Goal: Information Seeking & Learning: Understand process/instructions

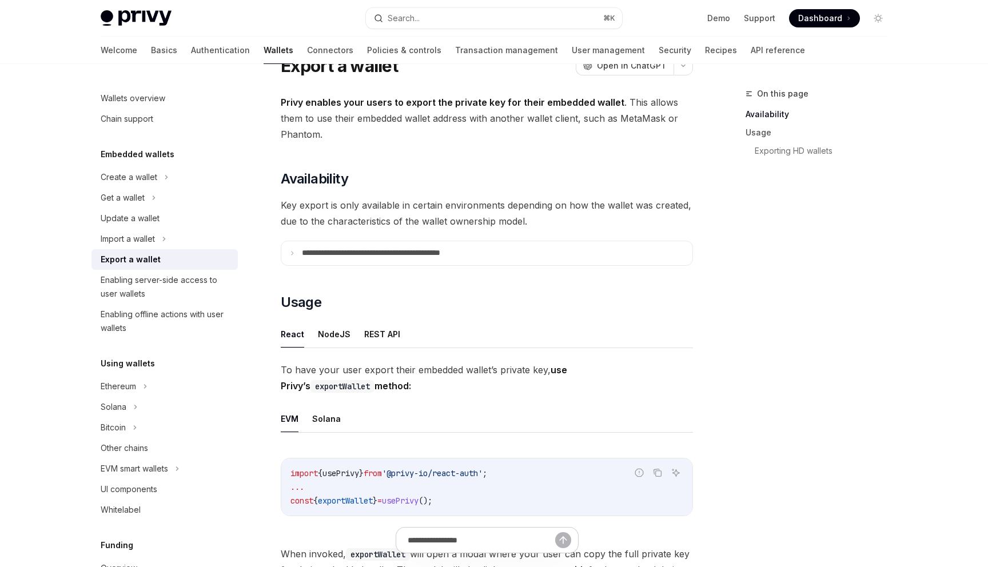
scroll to position [54, 0]
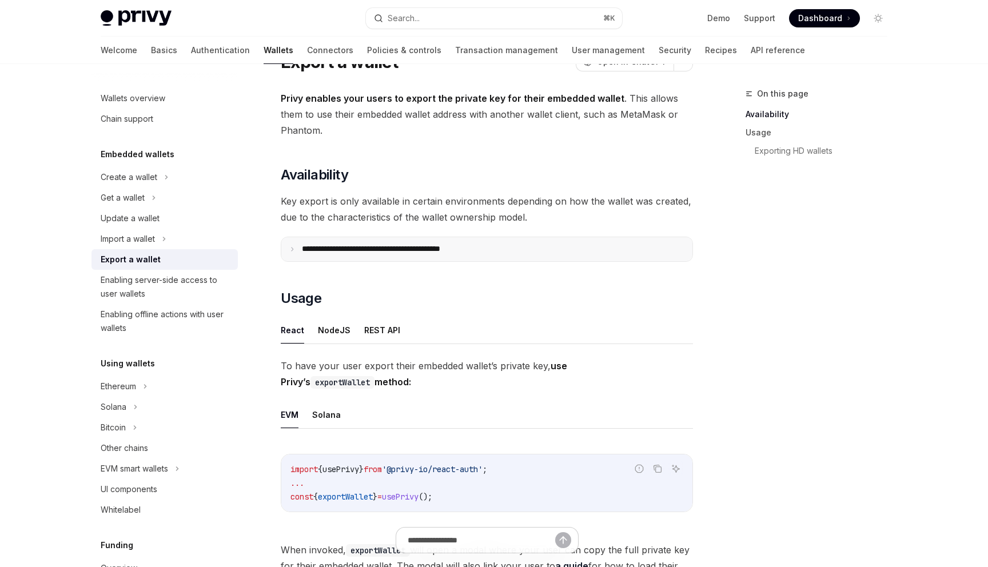
click at [437, 256] on summary "**********" at bounding box center [486, 249] width 411 height 24
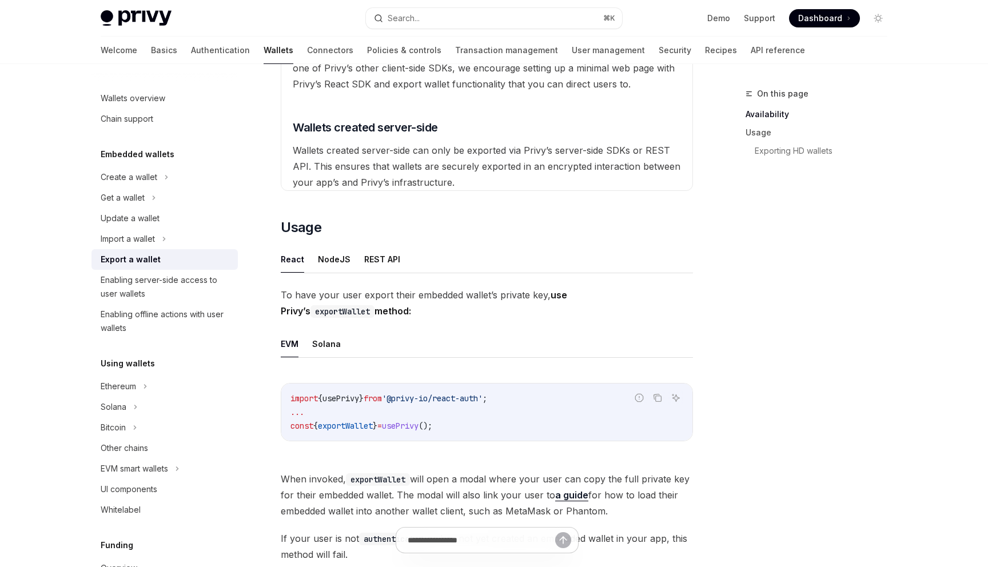
scroll to position [501, 0]
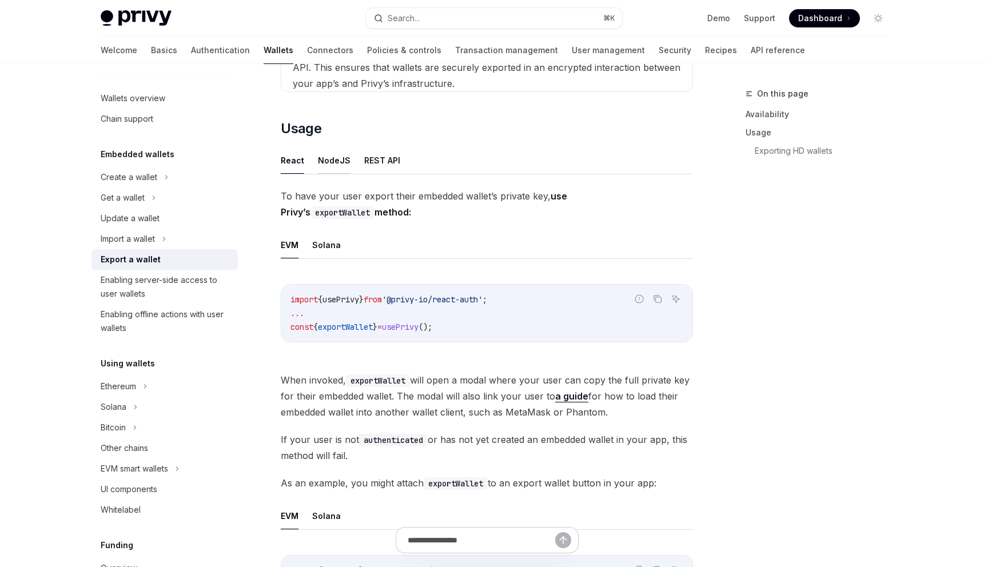
click at [342, 164] on button "NodeJS" at bounding box center [334, 160] width 33 height 27
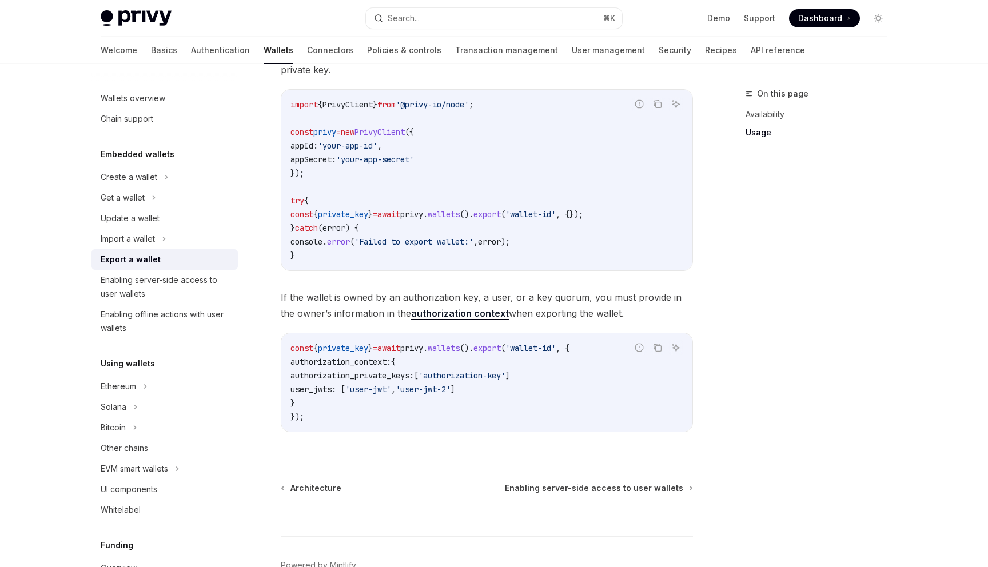
scroll to position [705, 0]
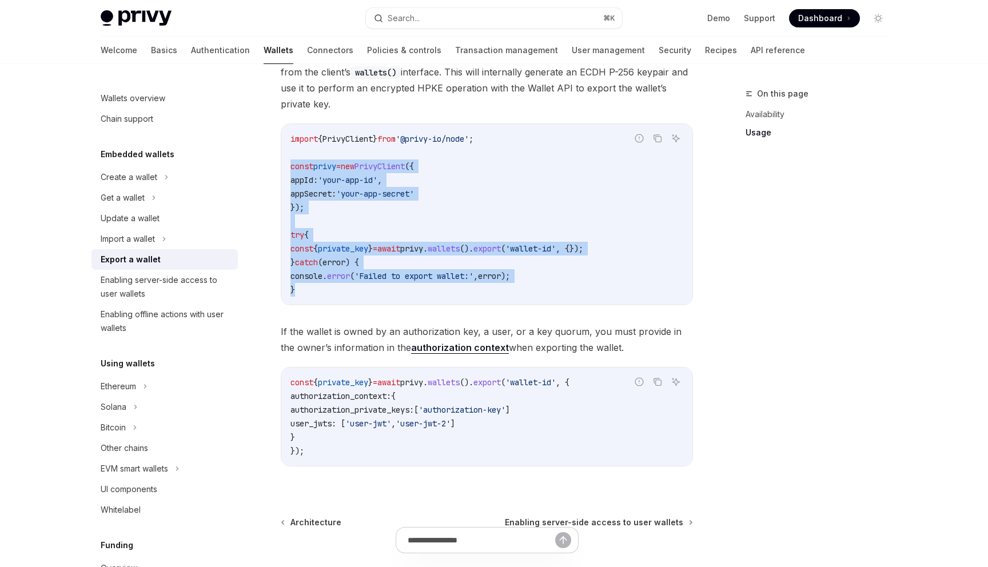
drag, startPoint x: 307, startPoint y: 288, endPoint x: 284, endPoint y: 168, distance: 121.7
click at [284, 168] on div "import { PrivyClient } from '@privy-io/node' ; const privy = new PrivyClient ({…" at bounding box center [486, 214] width 411 height 181
copy code "const privy = new PrivyClient ({ appId: 'your-app-id' , appSecret: 'your-app-se…"
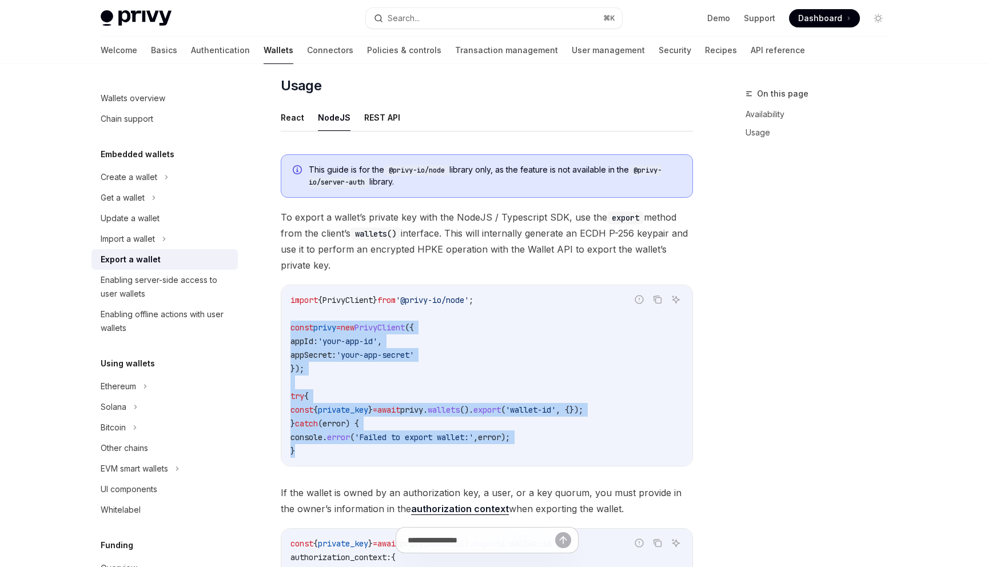
scroll to position [575, 0]
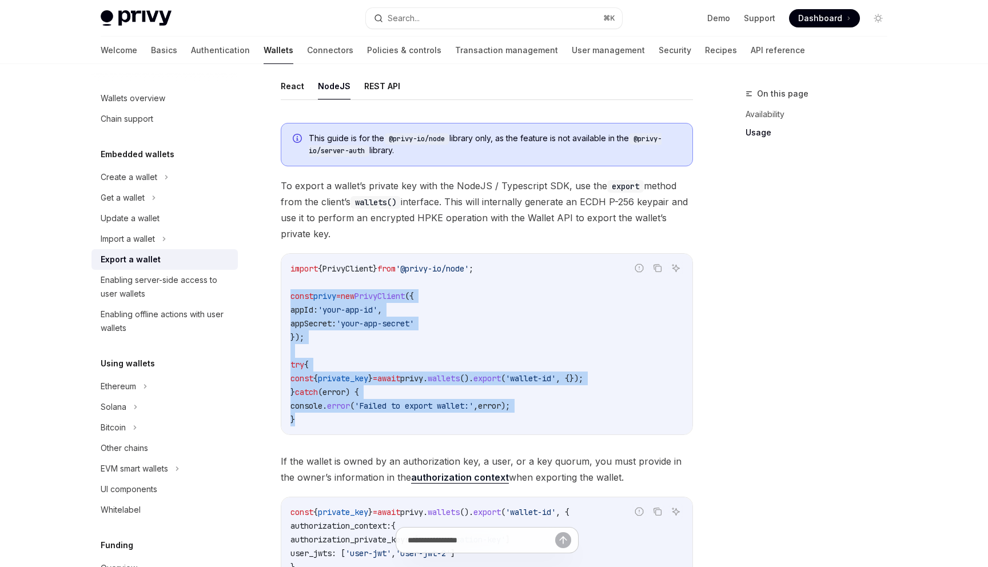
click at [837, 11] on span at bounding box center [824, 18] width 71 height 18
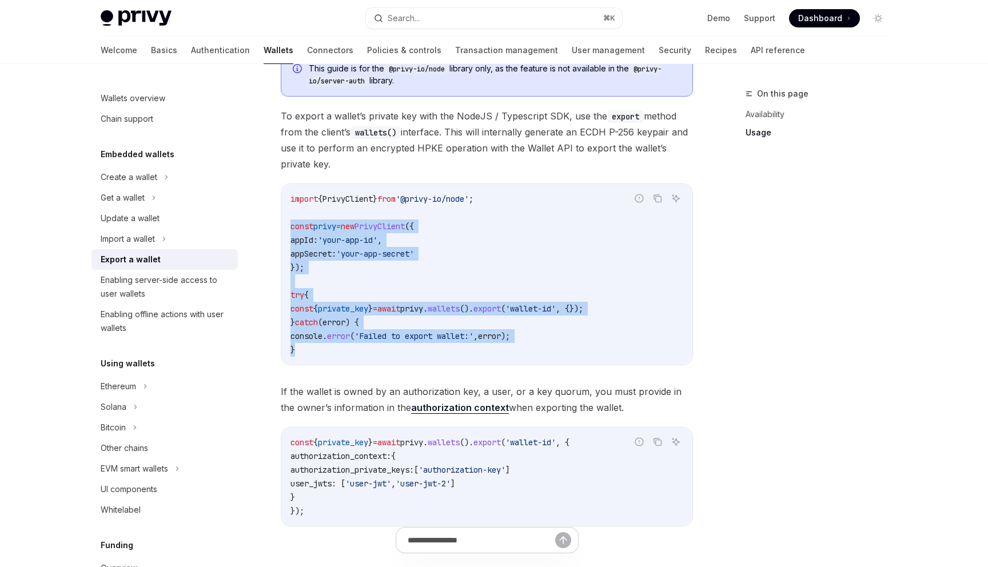
scroll to position [659, 0]
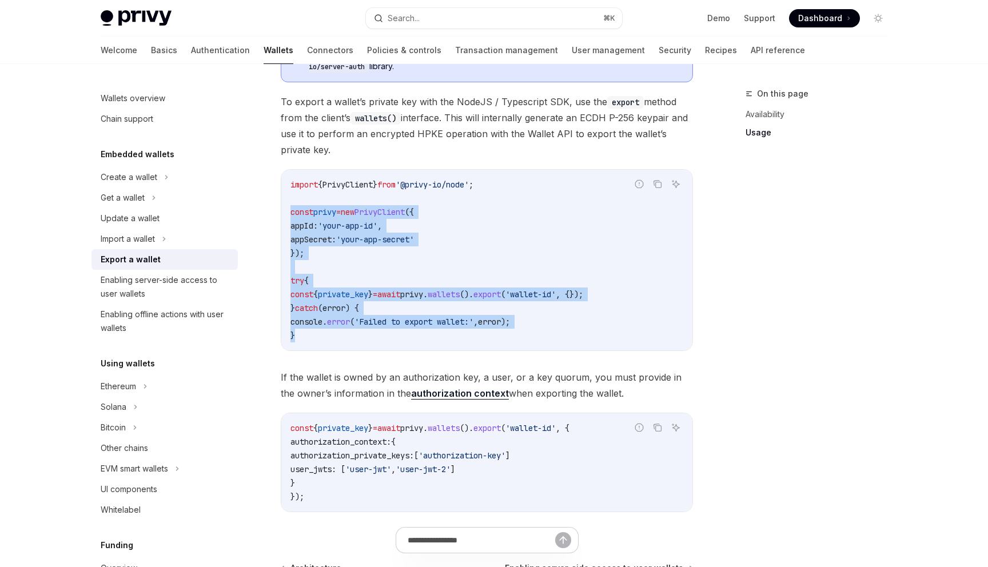
click at [504, 258] on code "import { PrivyClient } from '@privy-io/node' ; const privy = new PrivyClient ({…" at bounding box center [486, 260] width 393 height 165
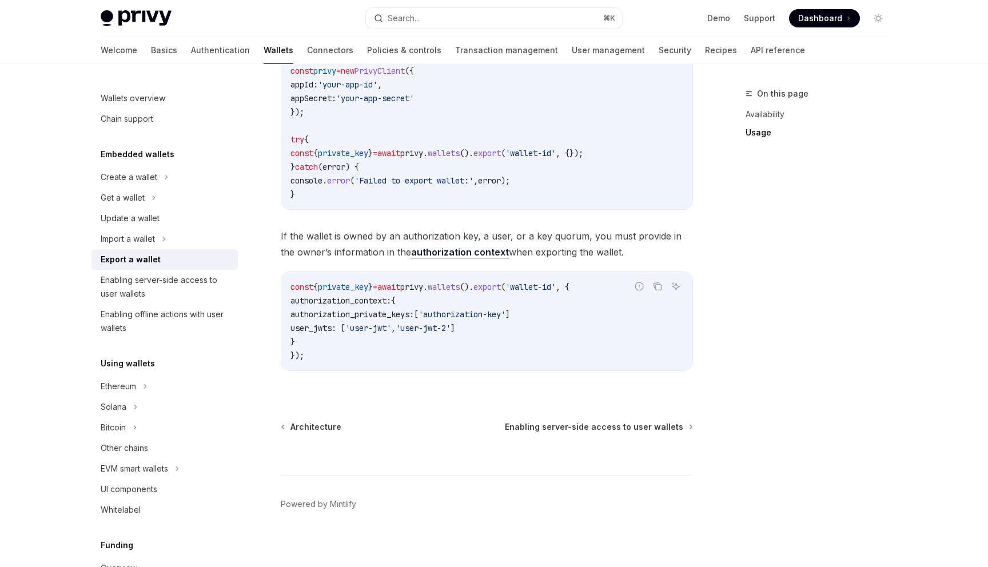
scroll to position [806, 0]
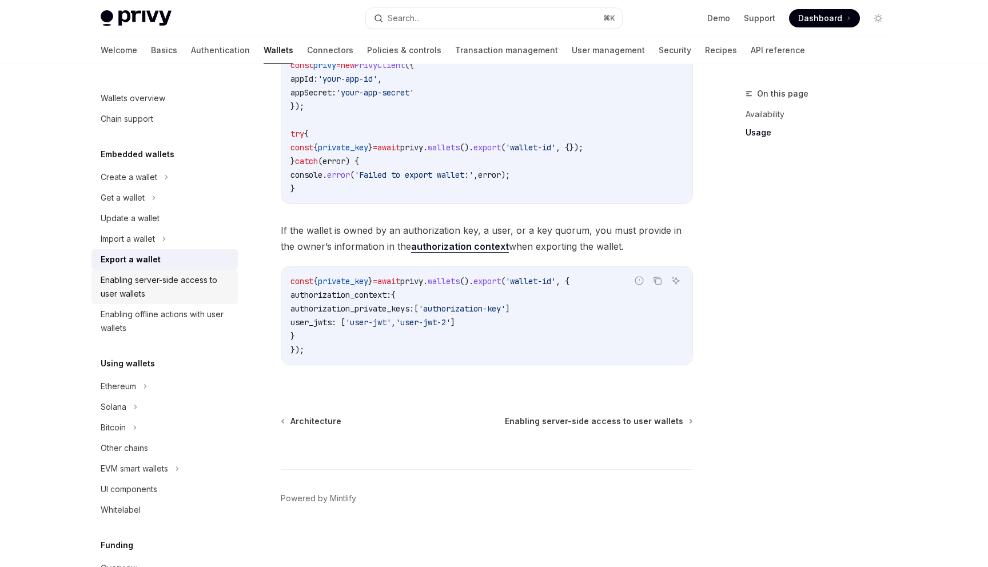
click at [204, 281] on div "Enabling server-side access to user wallets" at bounding box center [166, 286] width 130 height 27
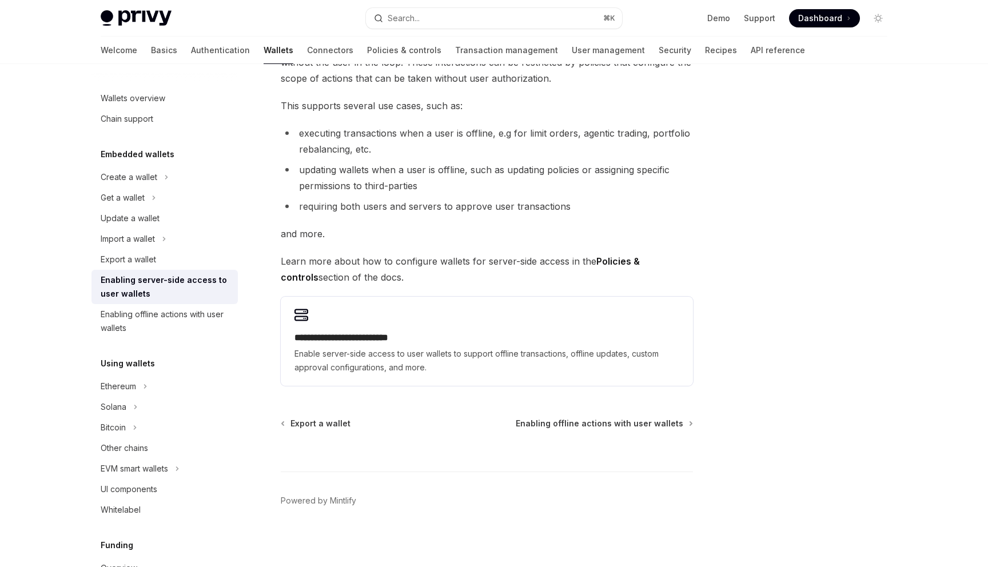
scroll to position [130, 0]
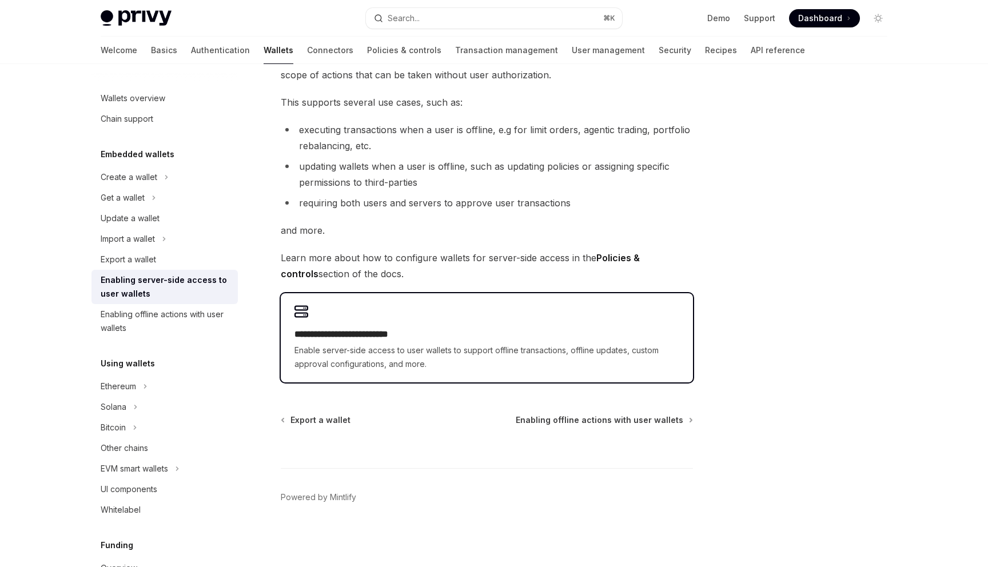
click at [402, 302] on div "**********" at bounding box center [487, 337] width 412 height 89
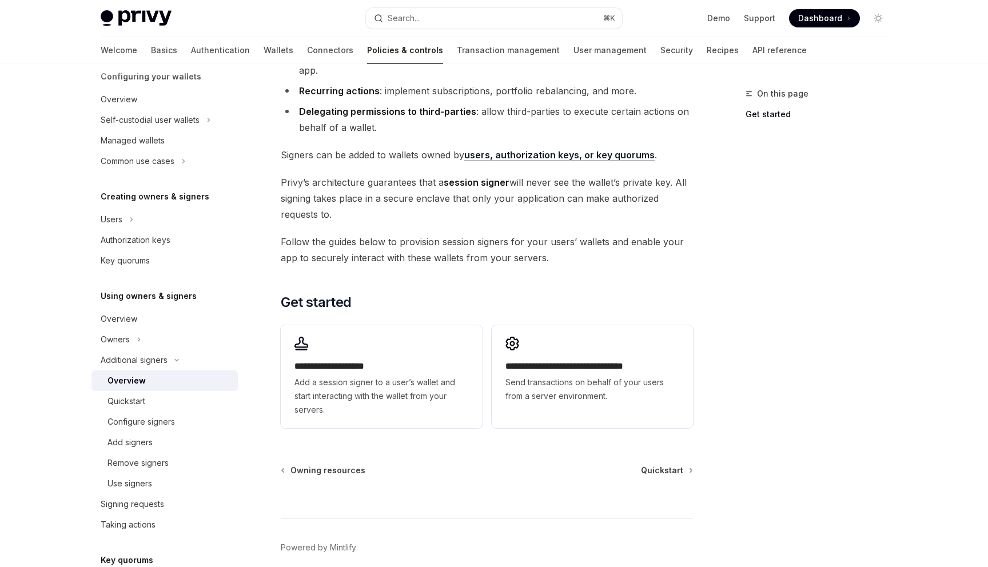
scroll to position [307, 0]
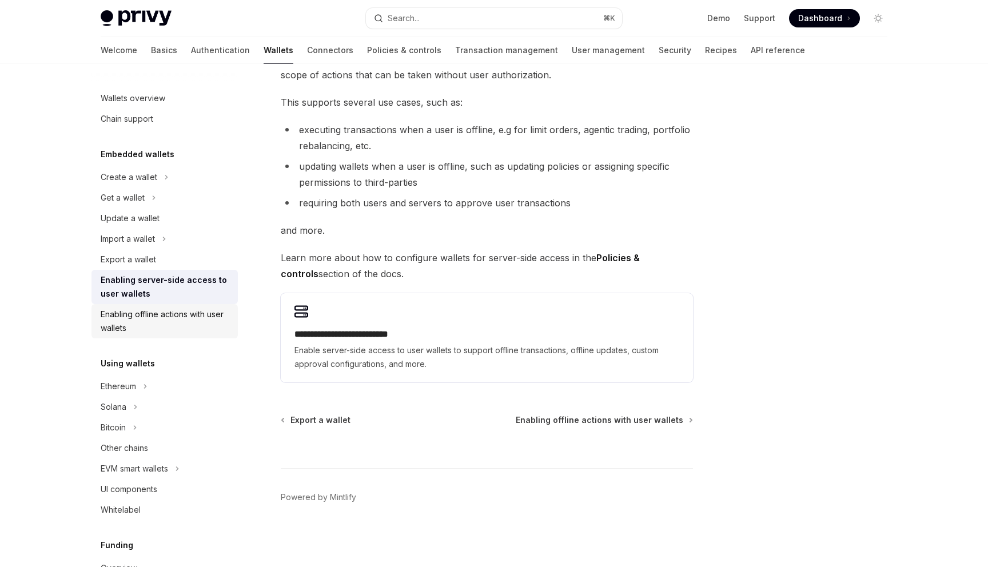
click at [167, 326] on div "Enabling offline actions with user wallets" at bounding box center [166, 321] width 130 height 27
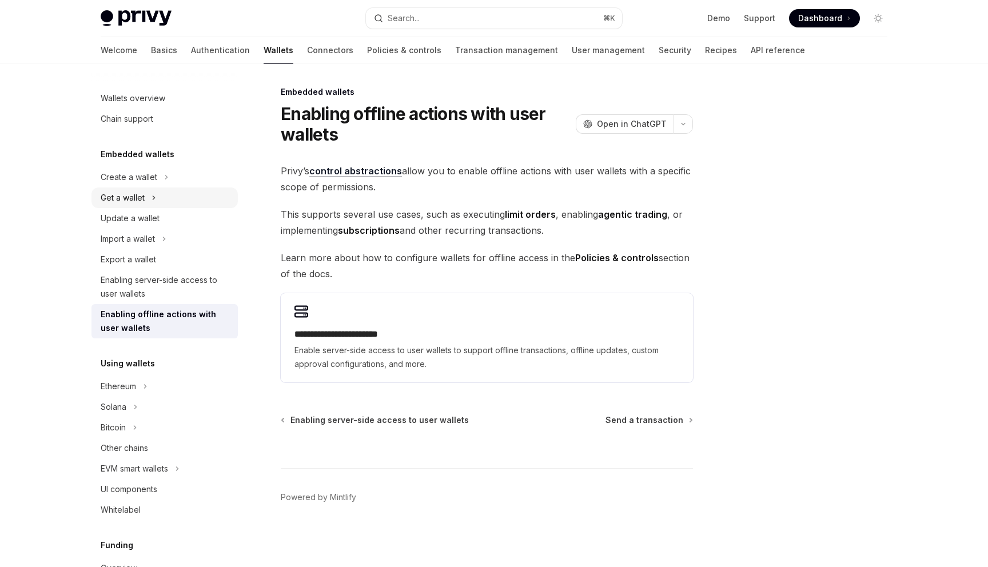
click at [164, 192] on button "Get a wallet" at bounding box center [164, 197] width 146 height 21
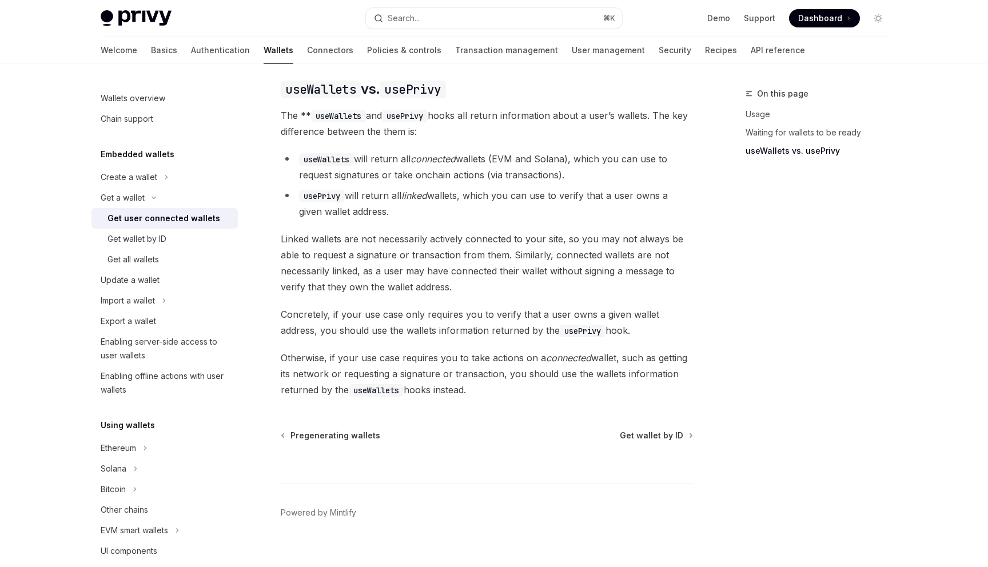
scroll to position [961, 0]
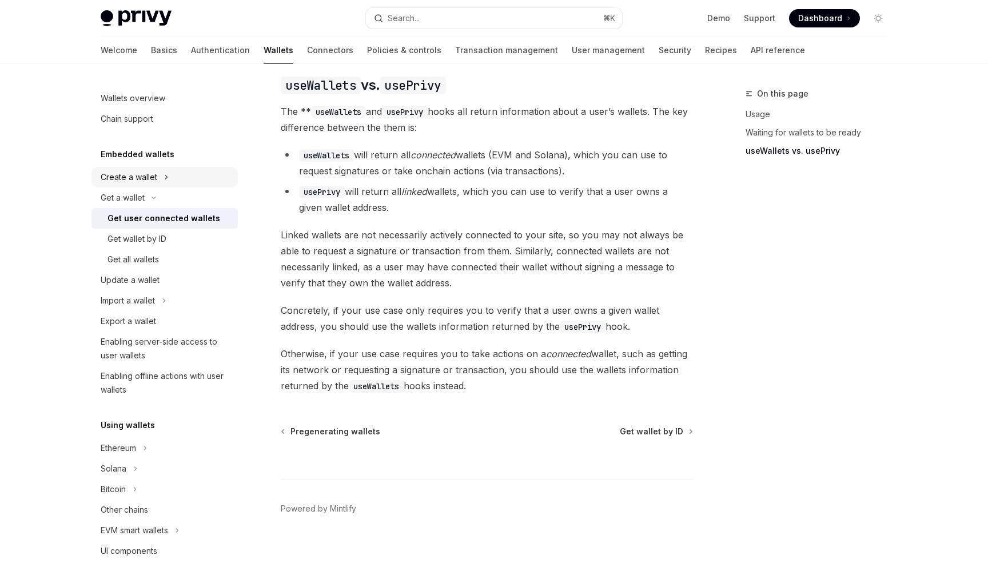
click at [179, 169] on button "Create a wallet" at bounding box center [164, 177] width 146 height 21
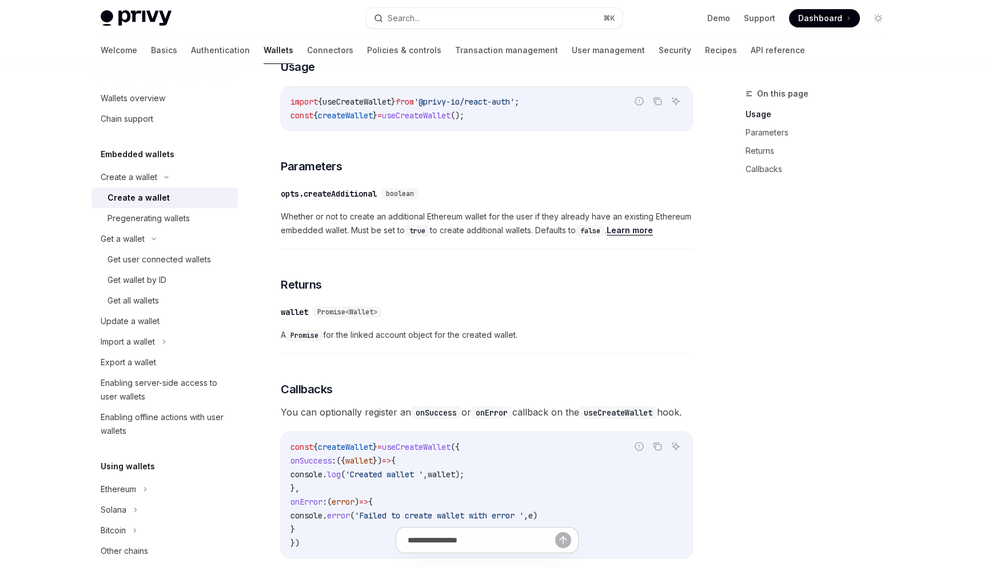
scroll to position [107, 0]
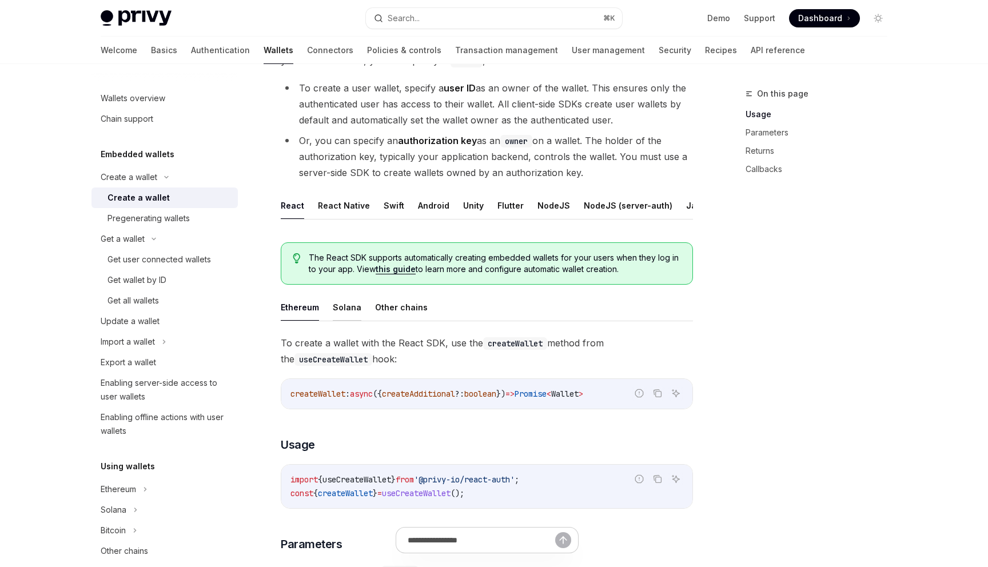
click at [336, 315] on button "Solana" at bounding box center [347, 307] width 29 height 27
click at [322, 313] on ul "Ethereum Solana Other chains" at bounding box center [487, 307] width 412 height 27
click at [314, 310] on button "Ethereum" at bounding box center [300, 307] width 38 height 27
click at [549, 204] on button "NodeJS" at bounding box center [553, 205] width 33 height 27
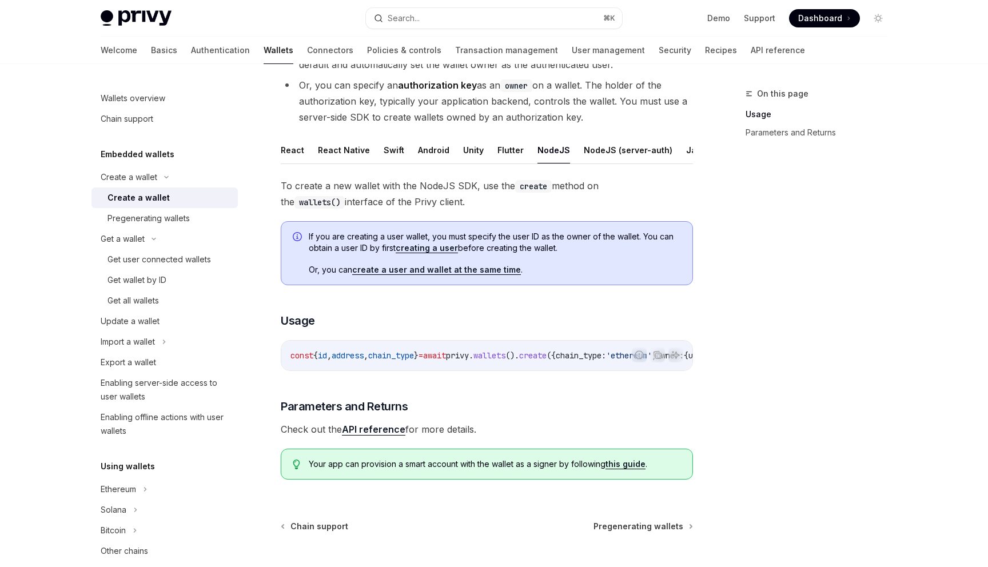
scroll to position [152, 0]
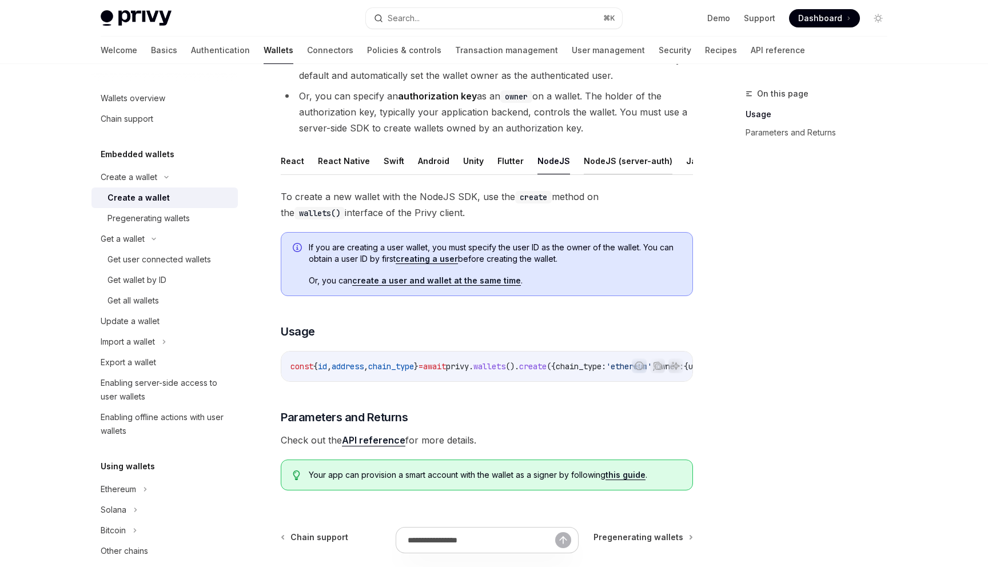
click at [602, 161] on button "NodeJS (server-auth)" at bounding box center [628, 160] width 89 height 27
type textarea "*"
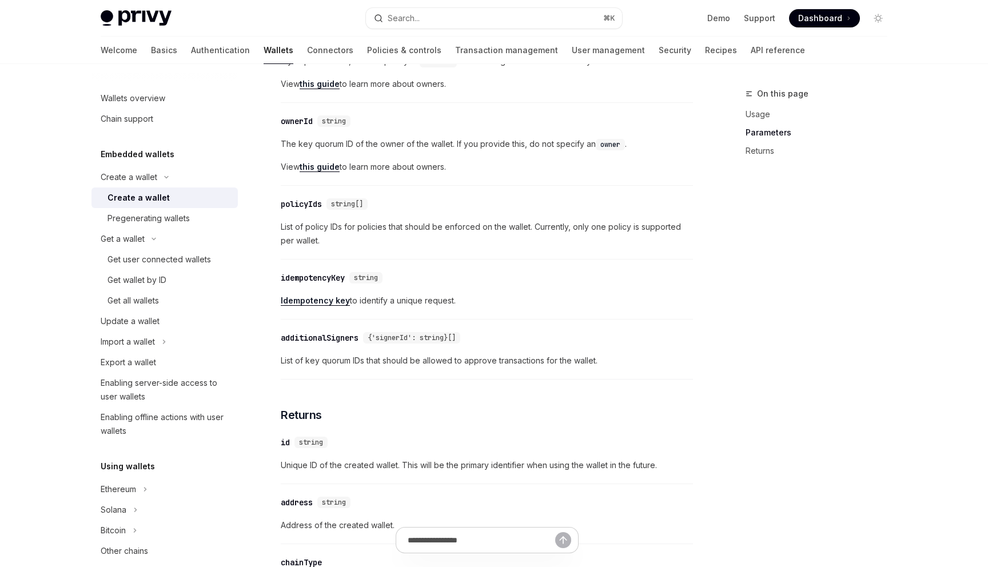
scroll to position [1332, 0]
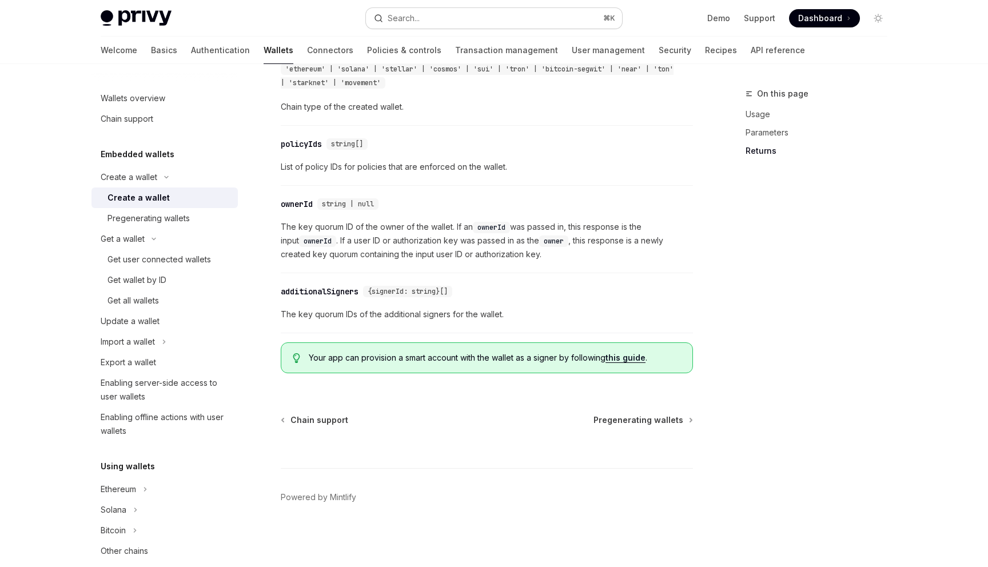
click at [520, 26] on button "Search... ⌘ K" at bounding box center [494, 18] width 256 height 21
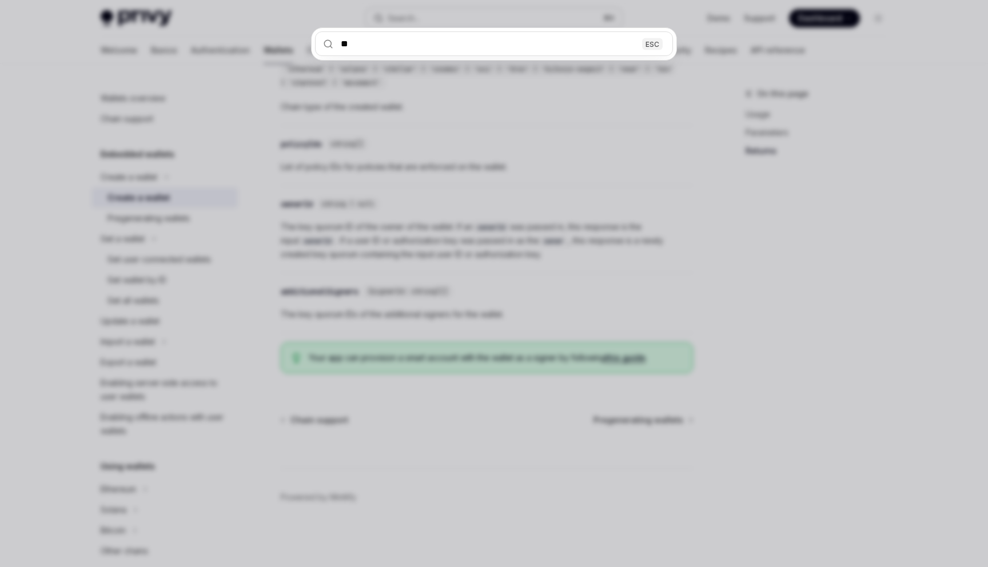
type input "***"
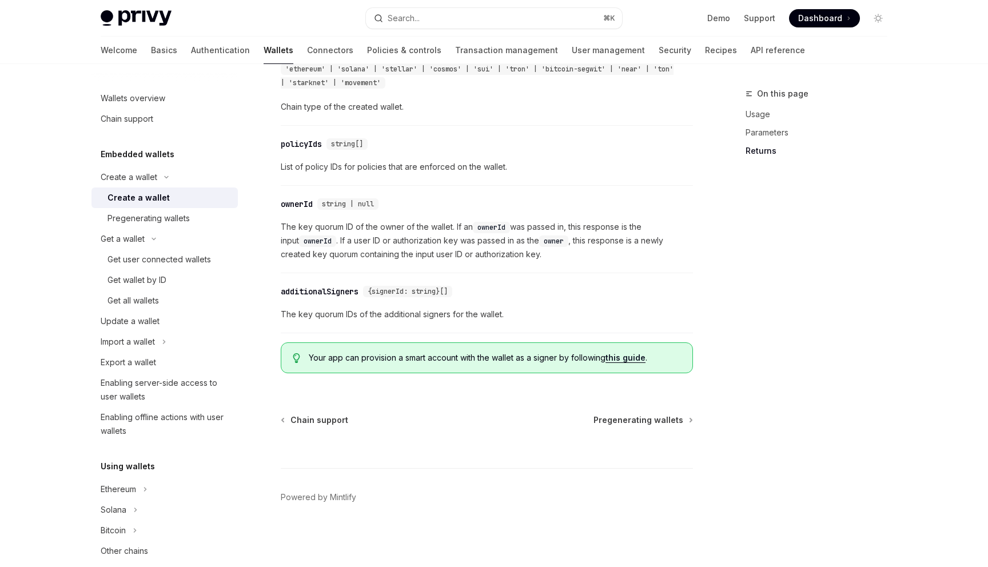
type textarea "*"
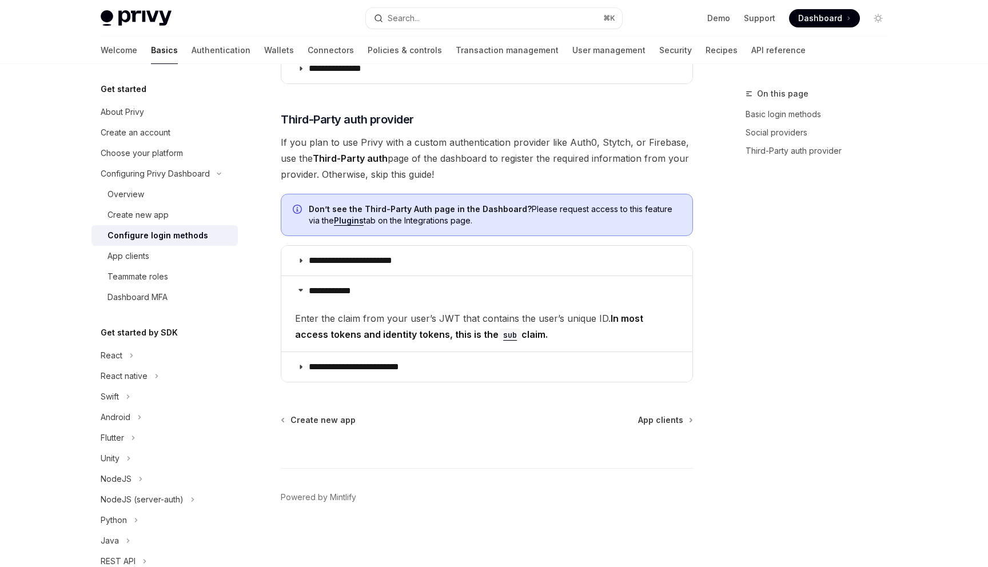
scroll to position [589, 0]
click at [461, 22] on button "Search... ⌘ K" at bounding box center [494, 18] width 256 height 21
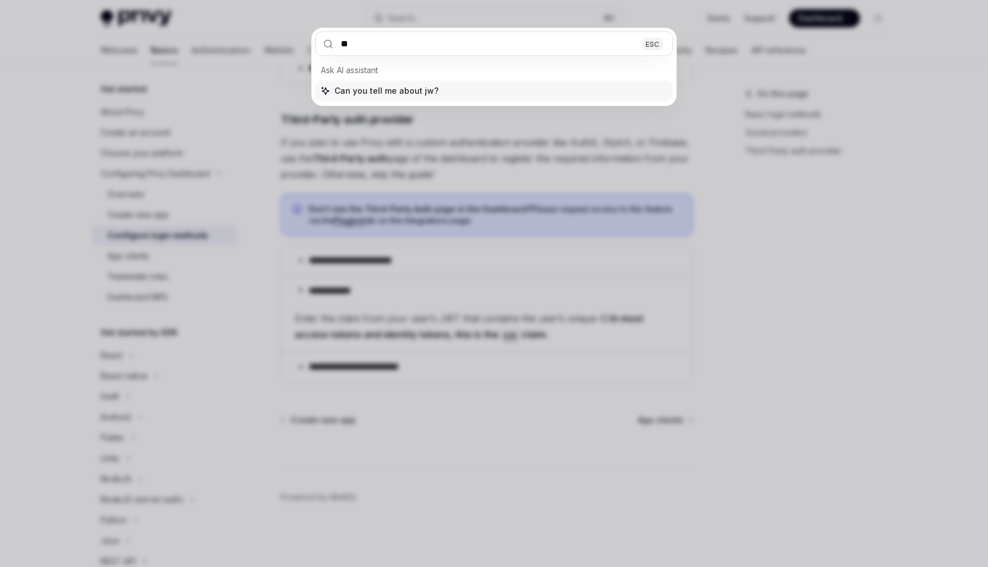
type input "***"
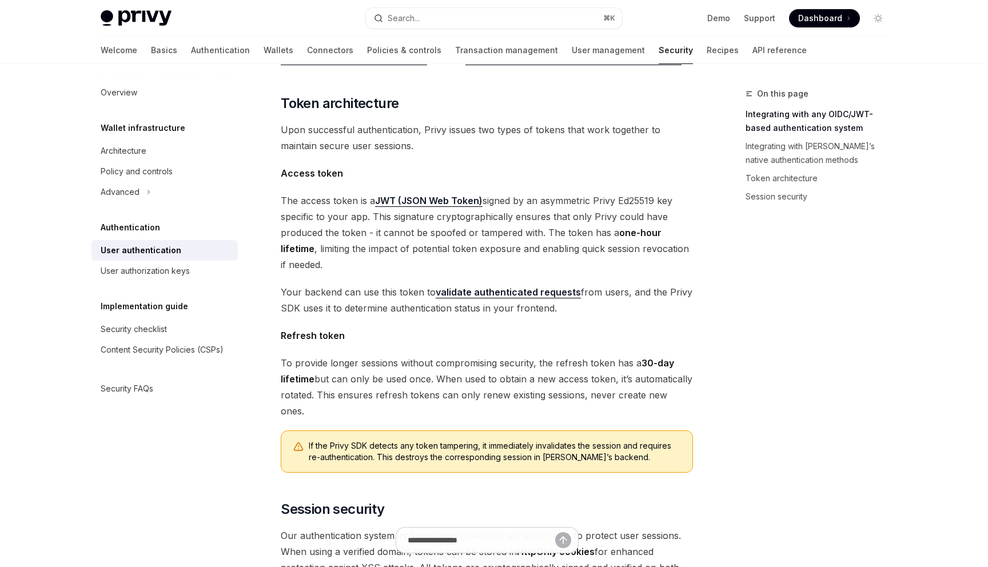
scroll to position [64, 0]
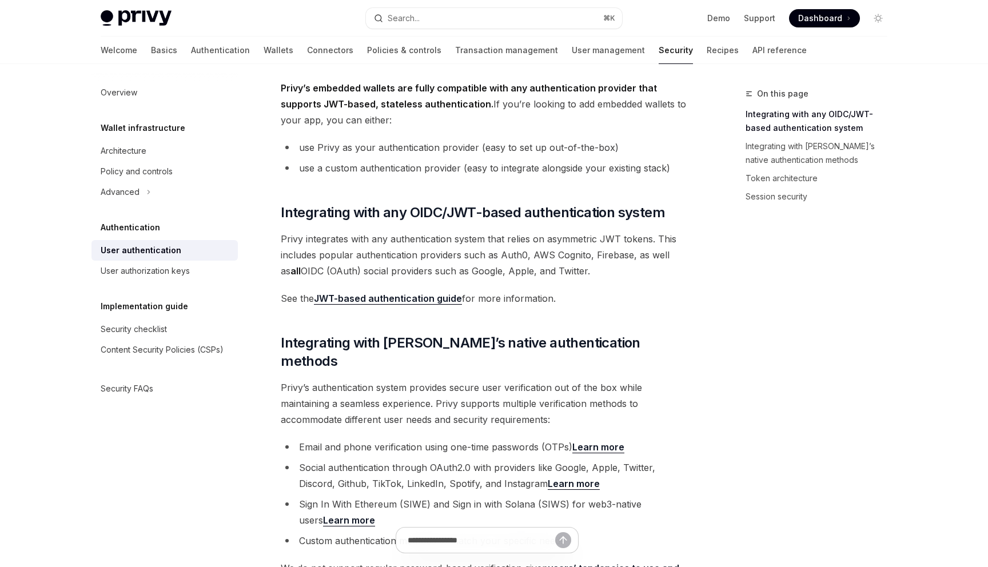
click at [389, 300] on link "JWT-based authentication guide" at bounding box center [388, 299] width 148 height 12
type textarea "*"
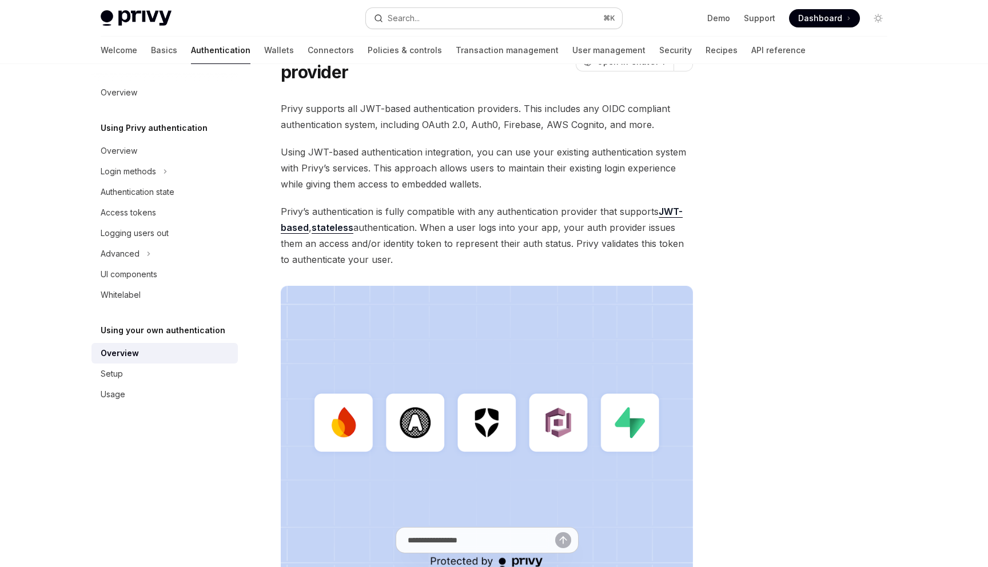
click at [454, 22] on button "Search... ⌘ K" at bounding box center [494, 18] width 256 height 21
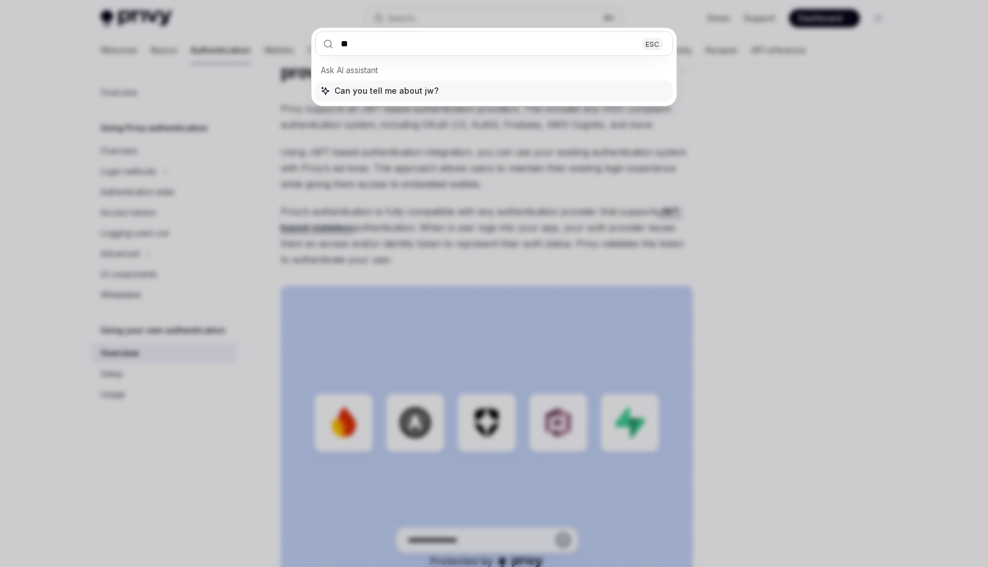
type input "***"
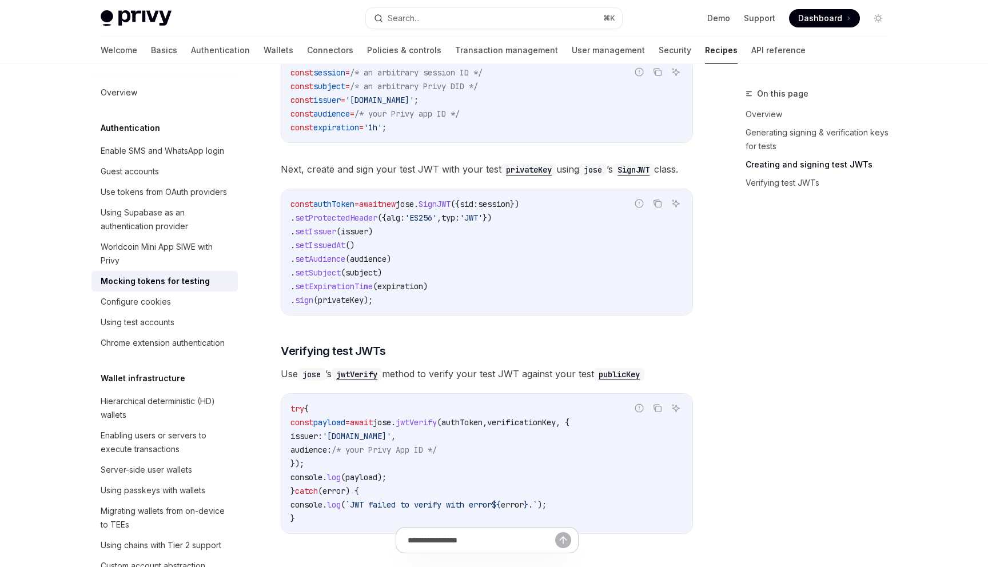
scroll to position [777, 0]
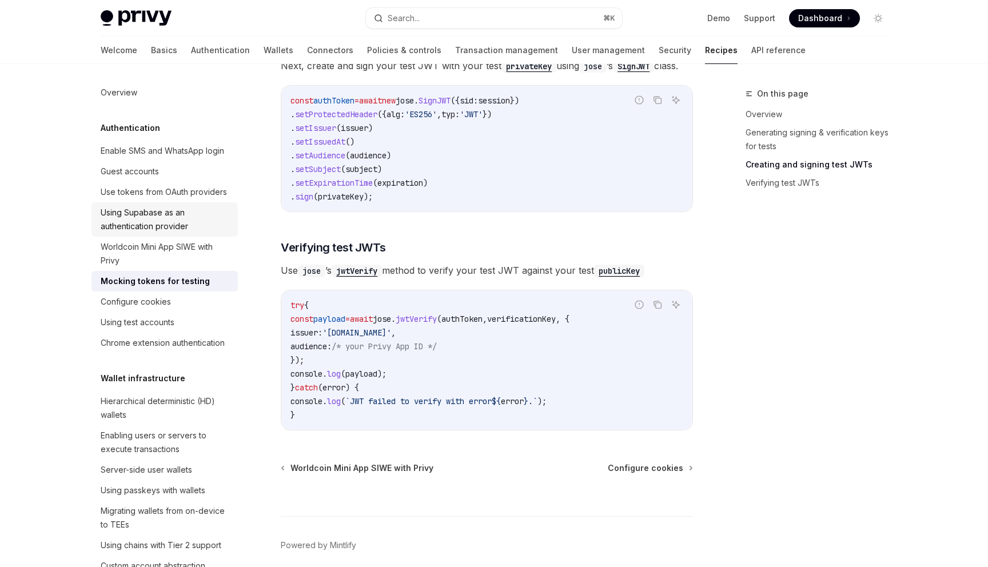
click at [184, 223] on div "Using Supabase as an authentication provider" at bounding box center [166, 219] width 130 height 27
type textarea "*"
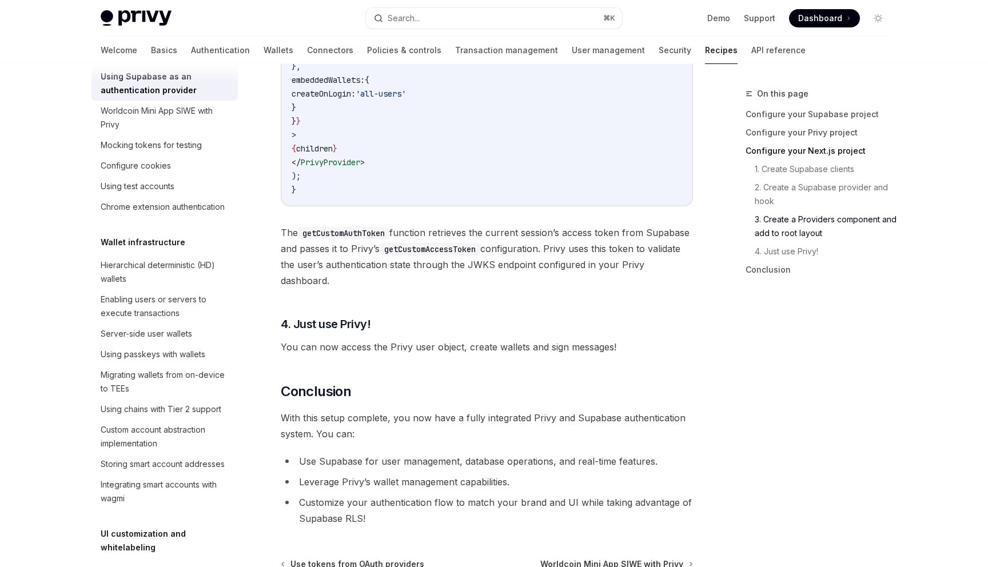
scroll to position [2893, 0]
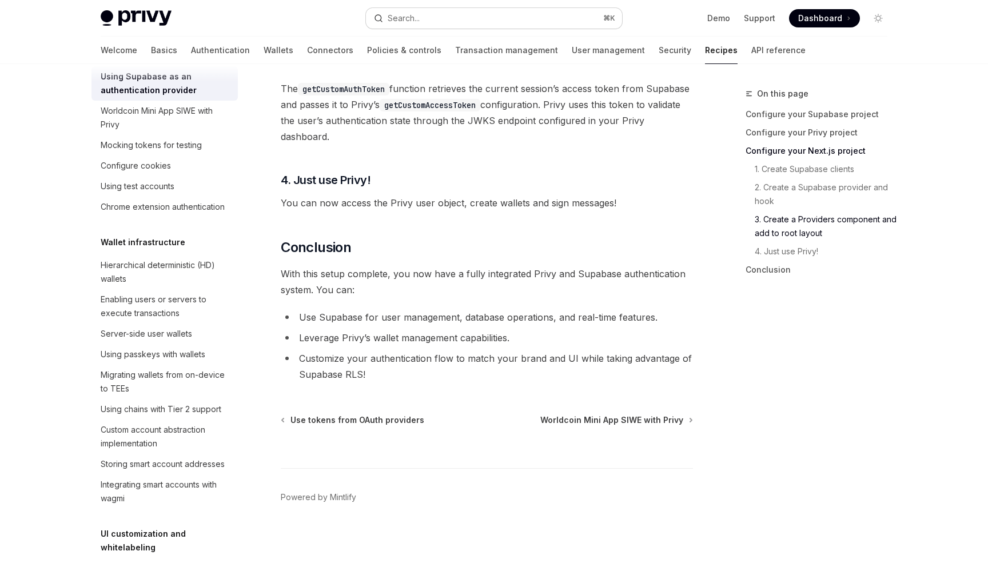
click at [498, 23] on button "Search... ⌘ K" at bounding box center [494, 18] width 256 height 21
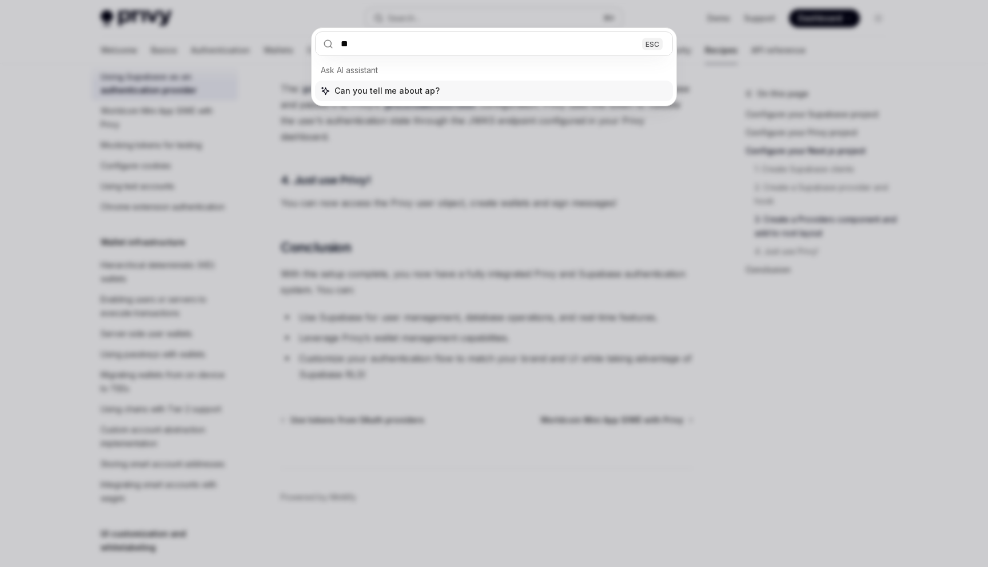
type input "***"
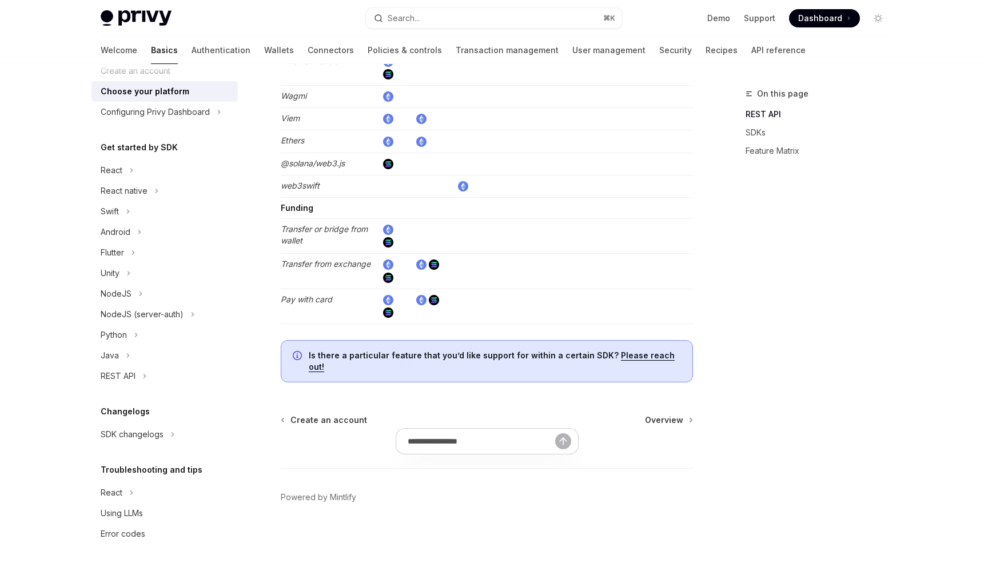
scroll to position [62, 0]
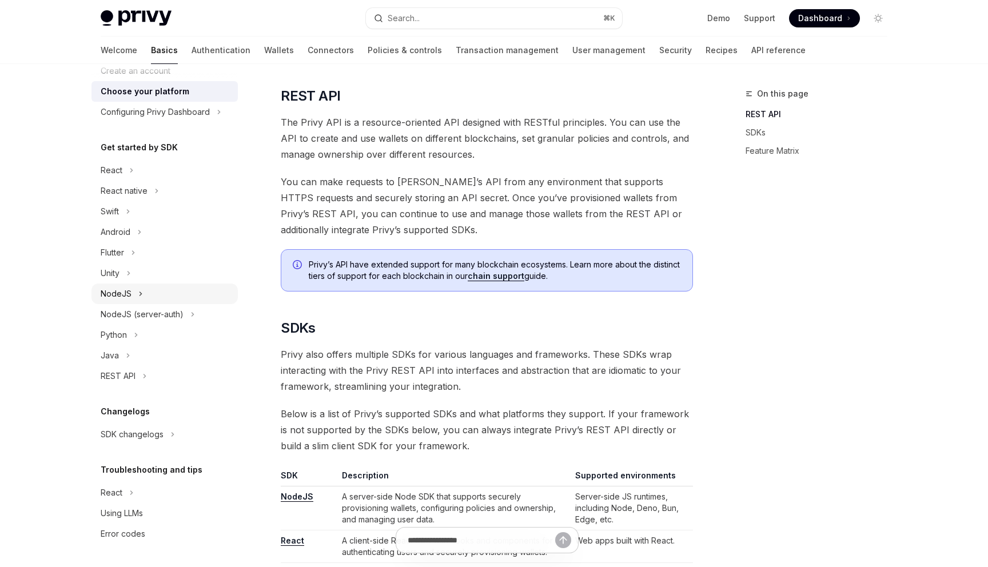
click at [164, 295] on button "NodeJS" at bounding box center [164, 294] width 146 height 21
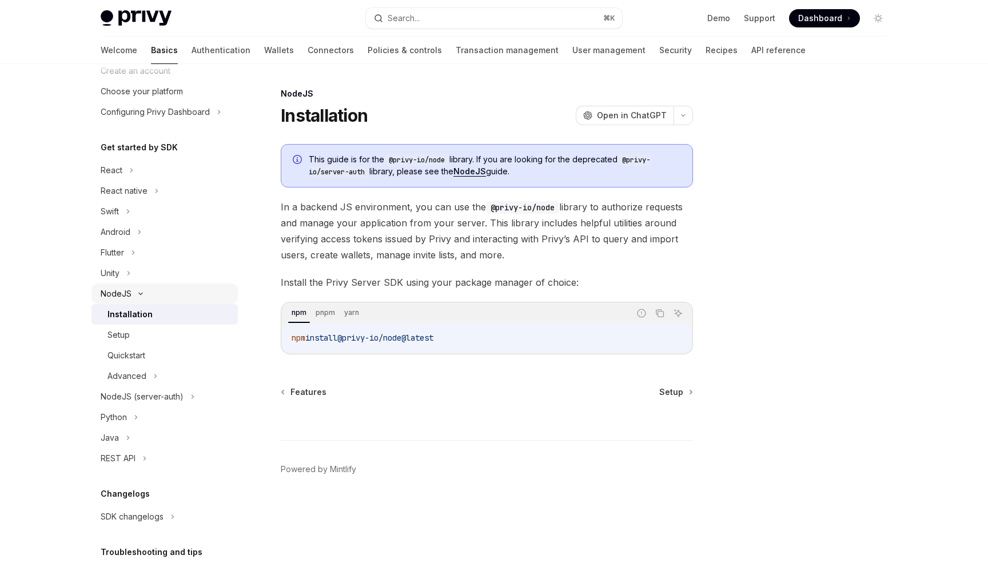
scroll to position [122, 0]
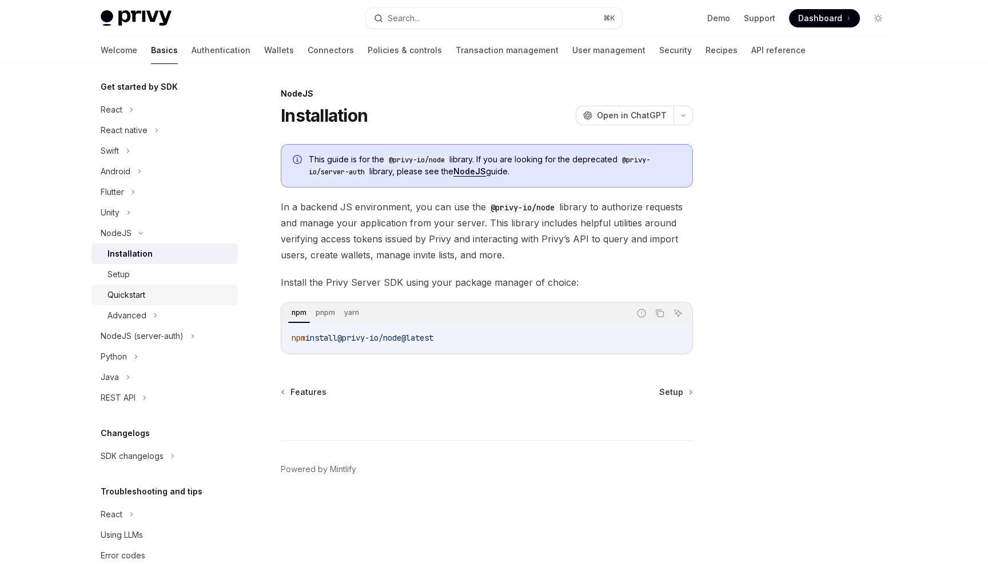
click at [169, 304] on link "Quickstart" at bounding box center [164, 295] width 146 height 21
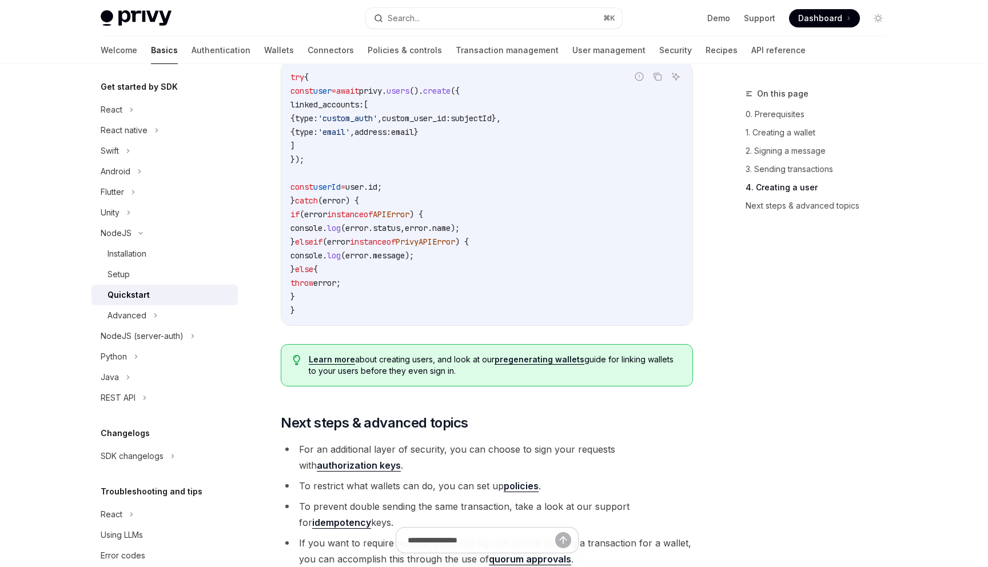
scroll to position [2099, 0]
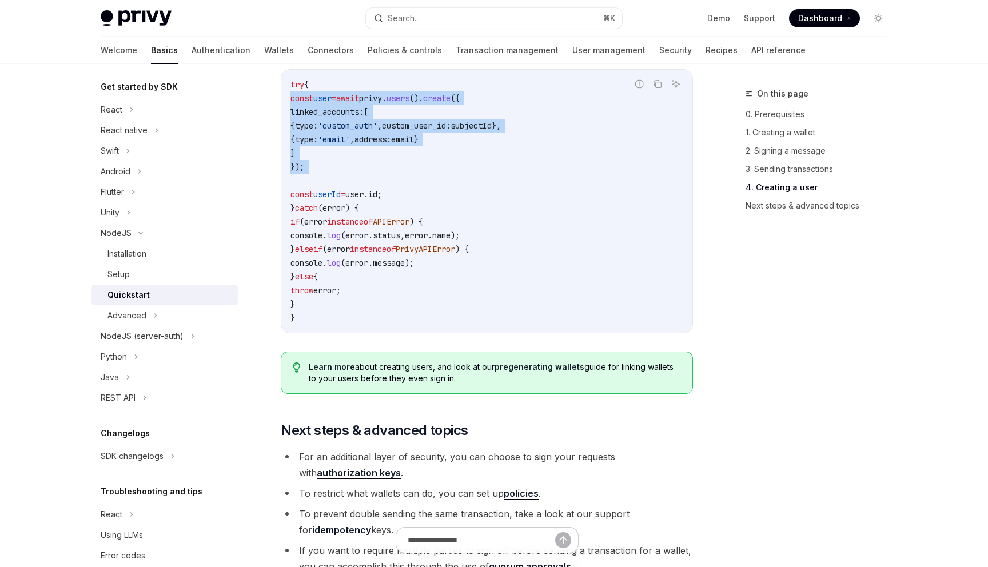
drag, startPoint x: 345, startPoint y: 189, endPoint x: 285, endPoint y: 111, distance: 98.6
click at [285, 111] on div "try { const user = await privy . users (). create ({ linked_accounts: [ { type:…" at bounding box center [486, 201] width 411 height 263
copy code "const user = await privy . users (). create ({ linked_accounts: [ { type: 'cust…"
click at [172, 318] on button "Advanced" at bounding box center [164, 315] width 146 height 21
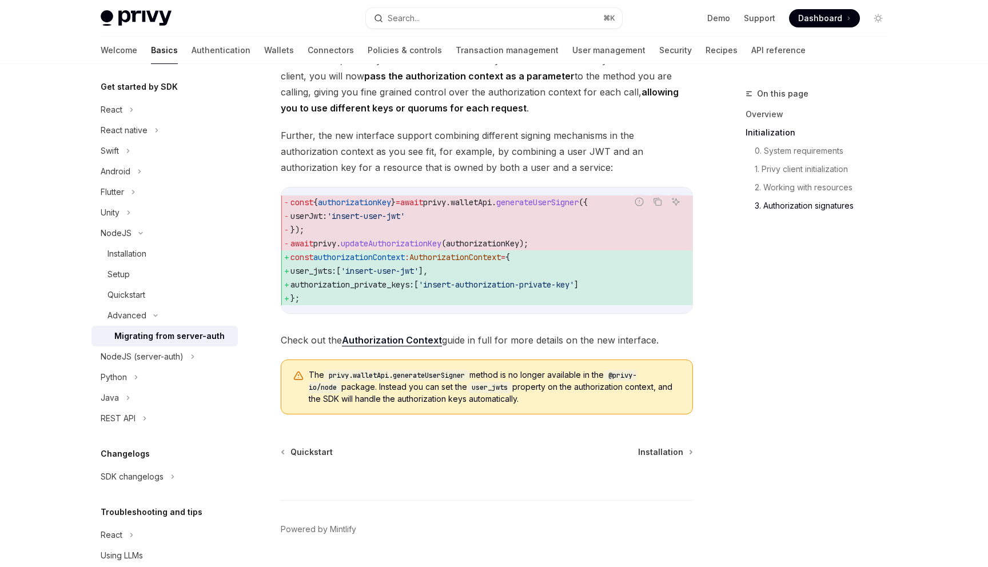
scroll to position [1406, 0]
click at [207, 360] on button "NodeJS (server-auth)" at bounding box center [164, 356] width 146 height 21
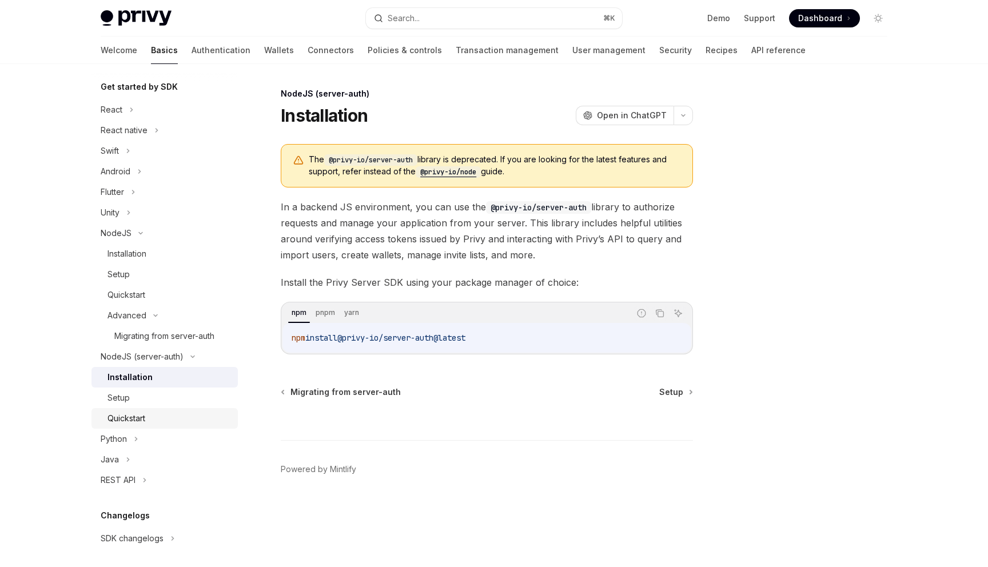
click at [199, 416] on div "Quickstart" at bounding box center [168, 419] width 123 height 14
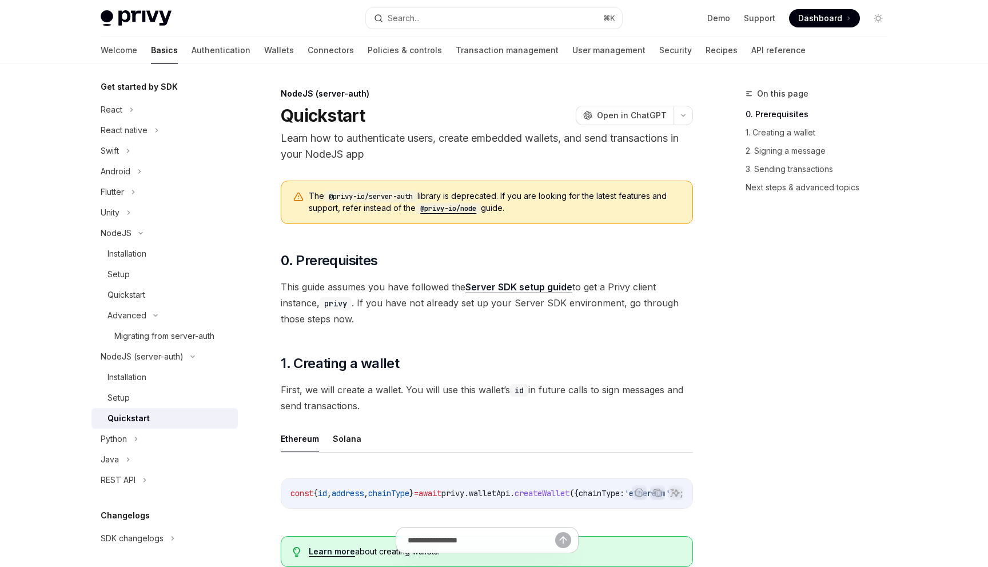
scroll to position [106, 0]
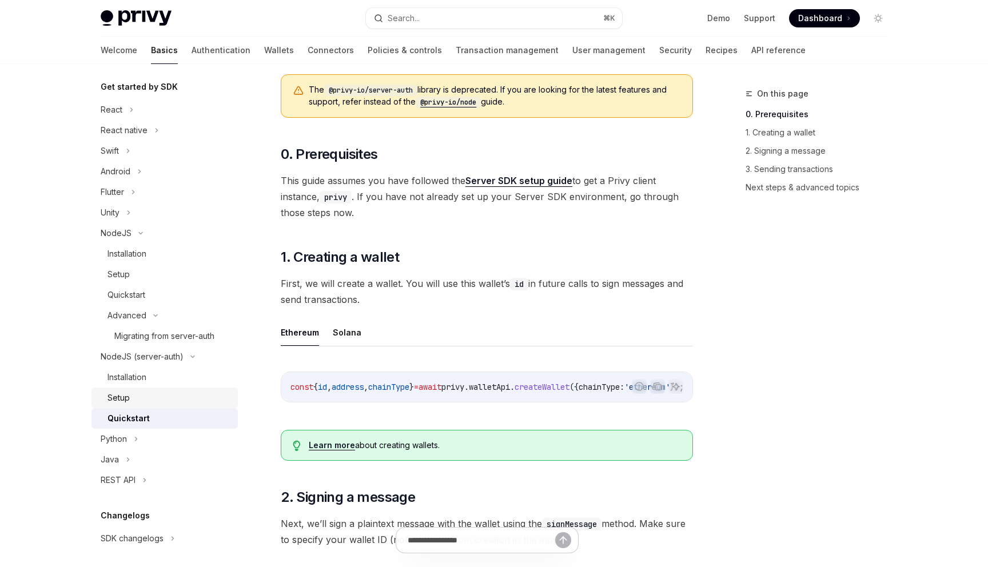
click at [202, 403] on div "Setup" at bounding box center [168, 398] width 123 height 14
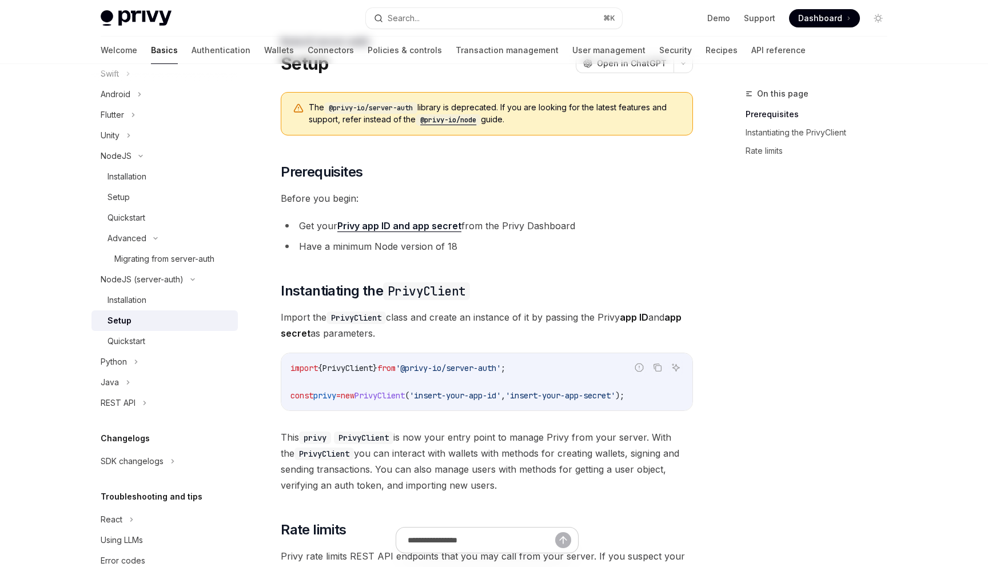
scroll to position [292, 0]
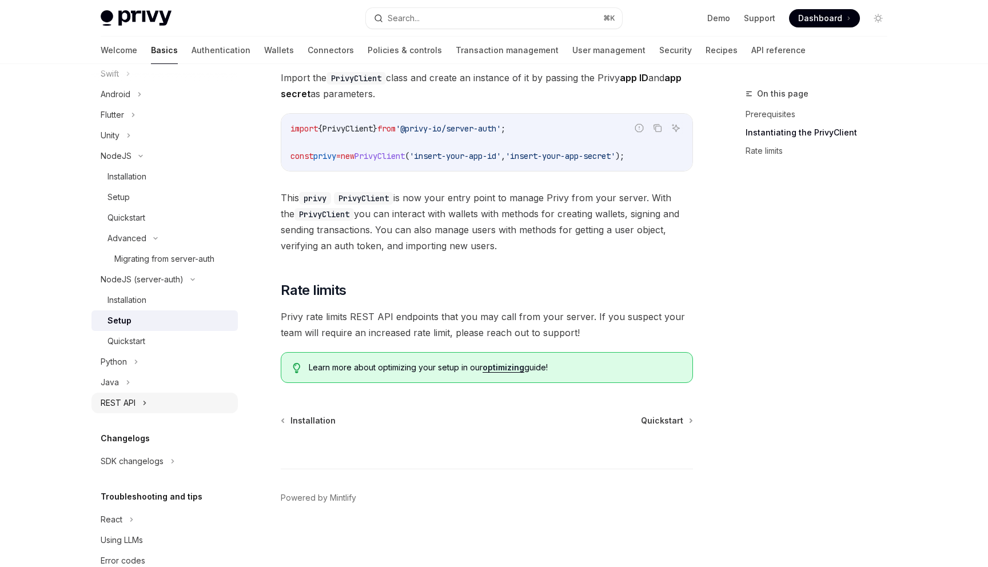
click at [194, 397] on button "REST API" at bounding box center [164, 403] width 146 height 21
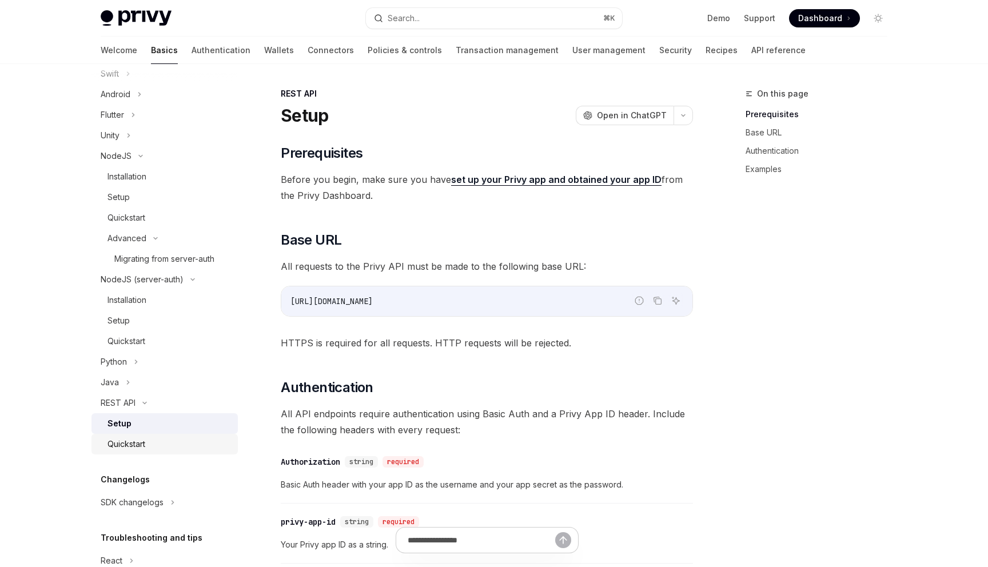
click at [195, 440] on div "Quickstart" at bounding box center [168, 444] width 123 height 14
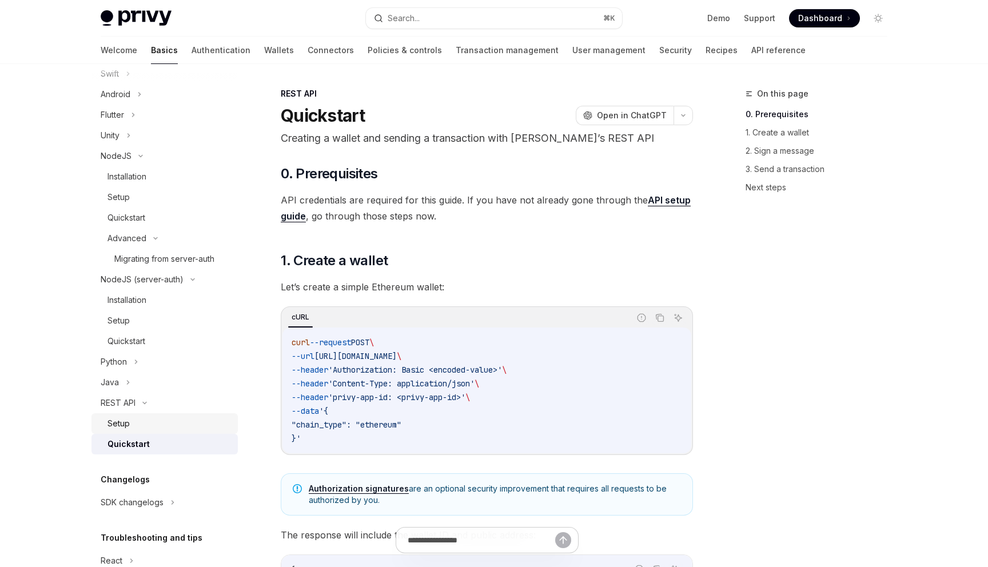
click at [192, 422] on div "Setup" at bounding box center [168, 424] width 123 height 14
type textarea "*"
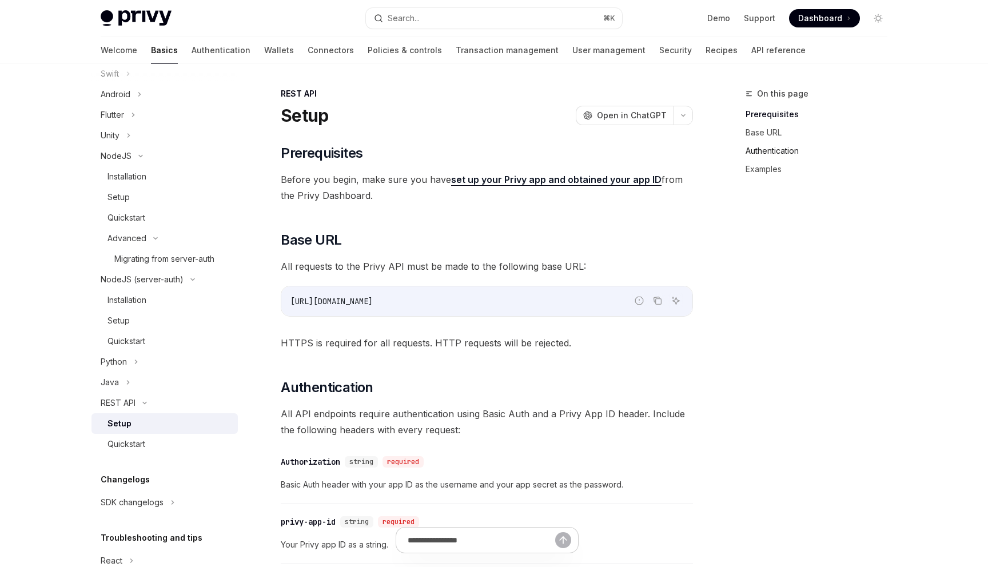
click at [764, 153] on link "Authentication" at bounding box center [820, 151] width 151 height 18
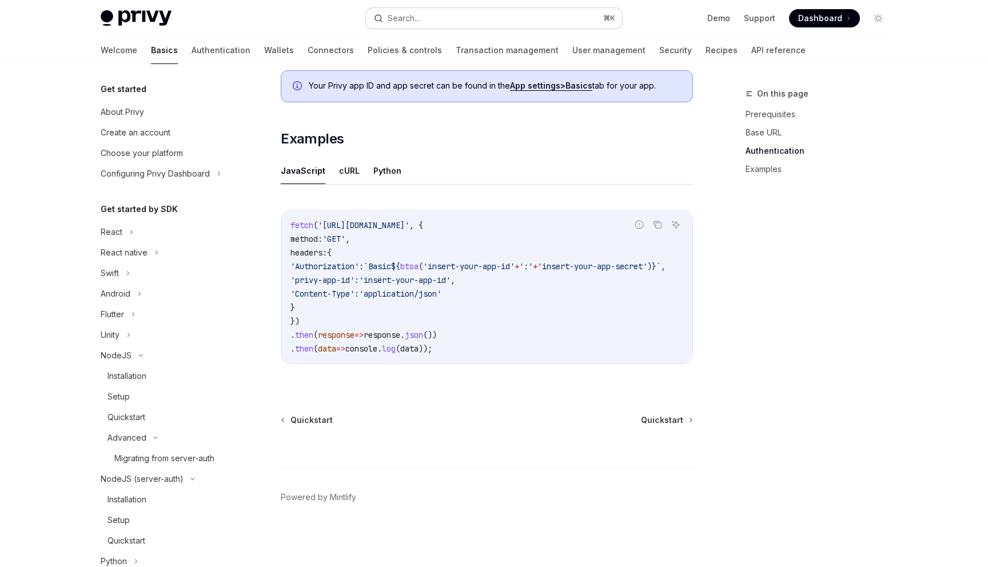
click at [458, 22] on button "Search... ⌘ K" at bounding box center [494, 18] width 256 height 21
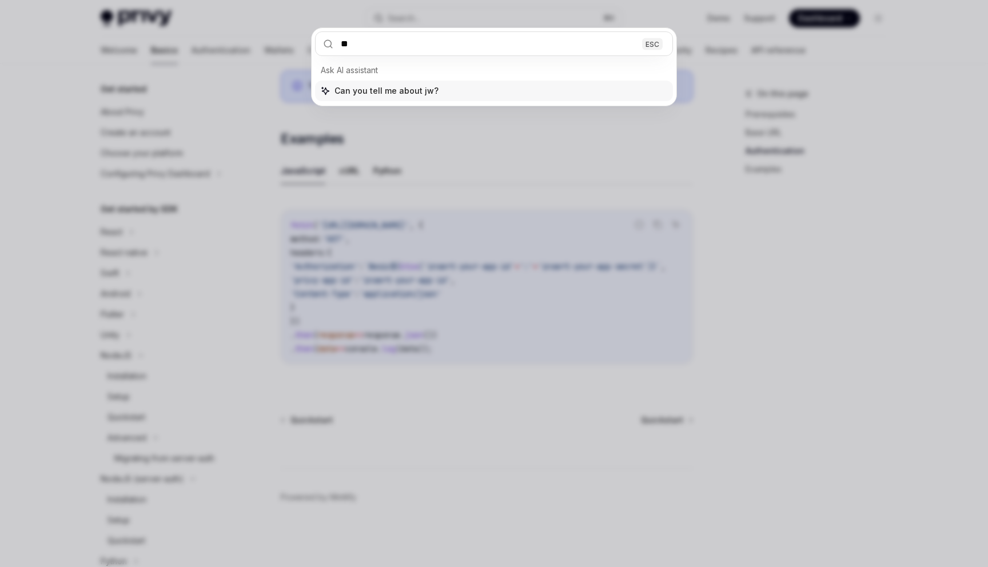
type input "***"
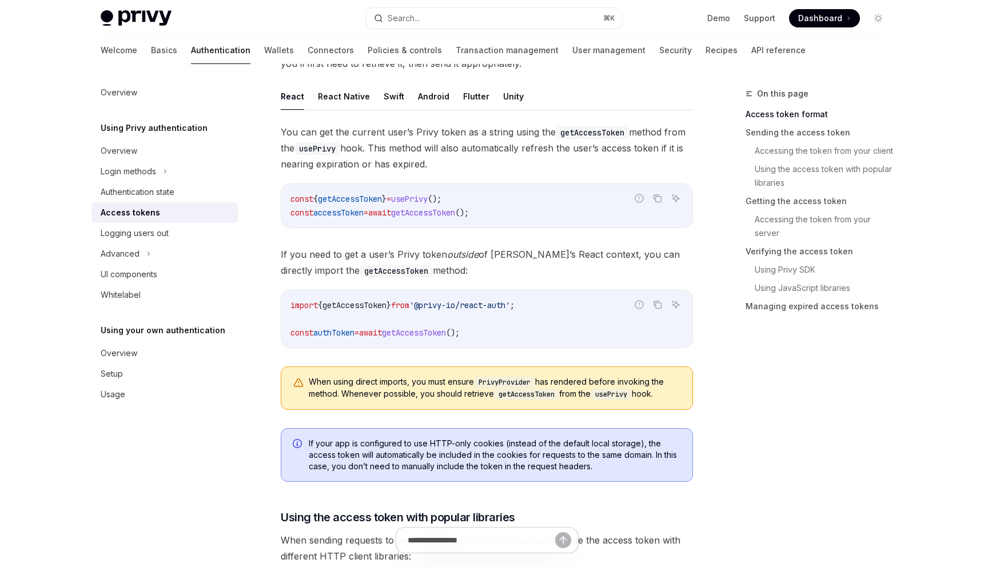
scroll to position [246, 0]
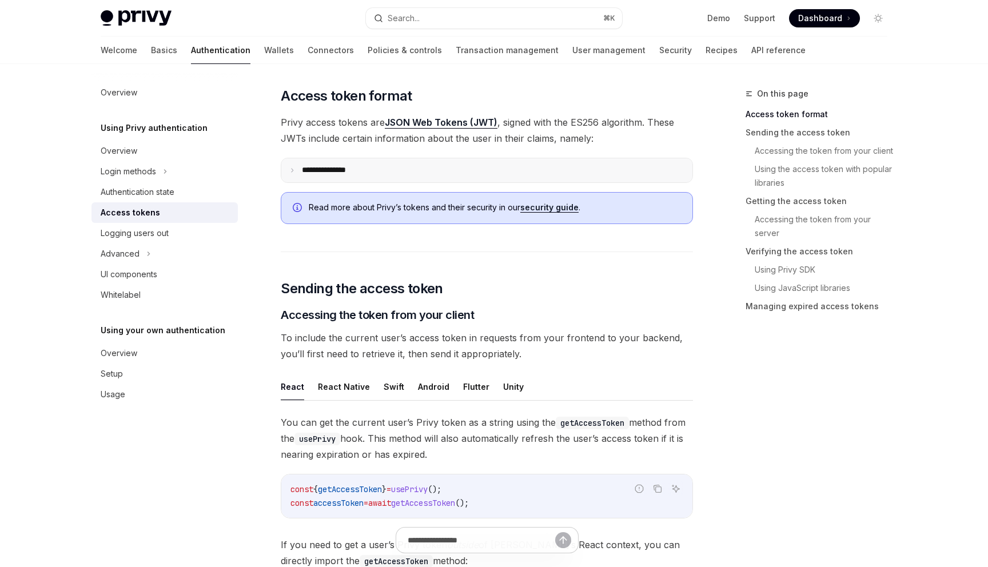
click at [449, 172] on summary "**********" at bounding box center [486, 170] width 411 height 24
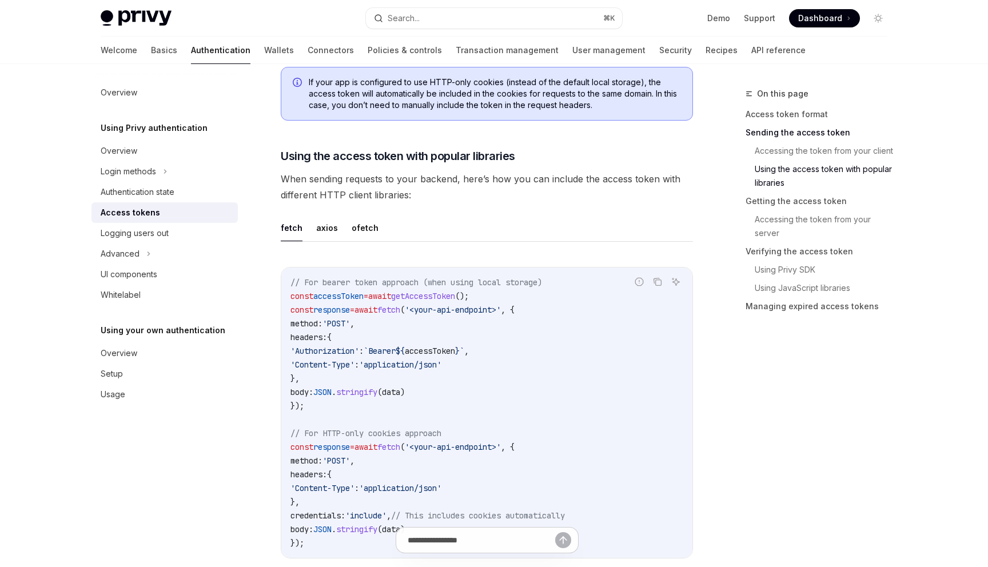
scroll to position [1280, 0]
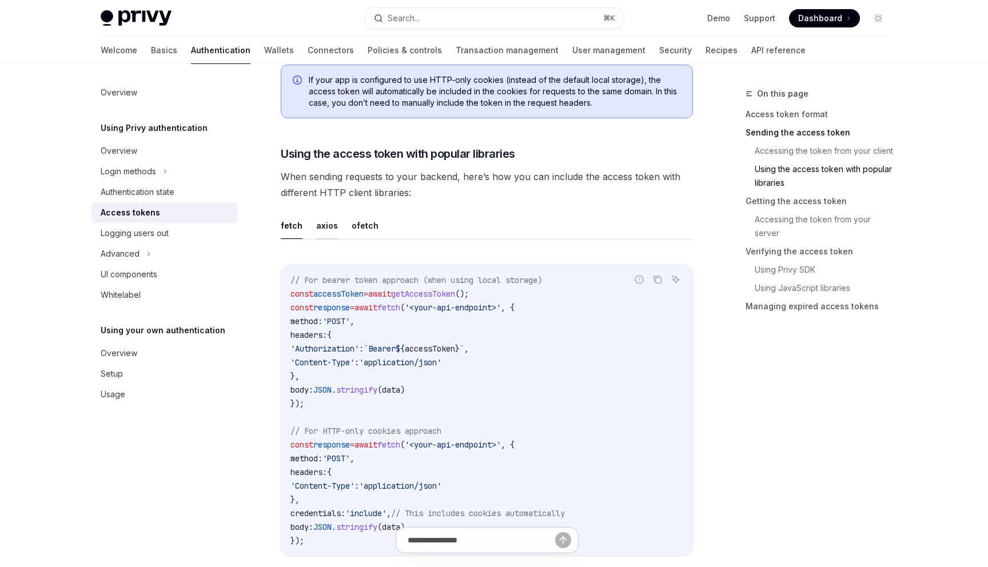
click at [321, 223] on button "axios" at bounding box center [327, 225] width 22 height 27
type textarea "*"
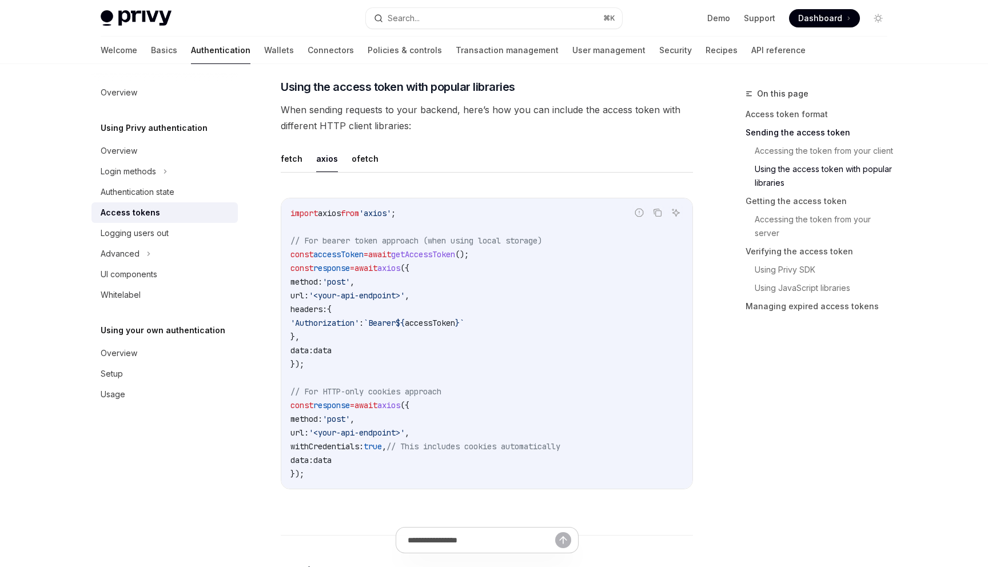
scroll to position [1351, 0]
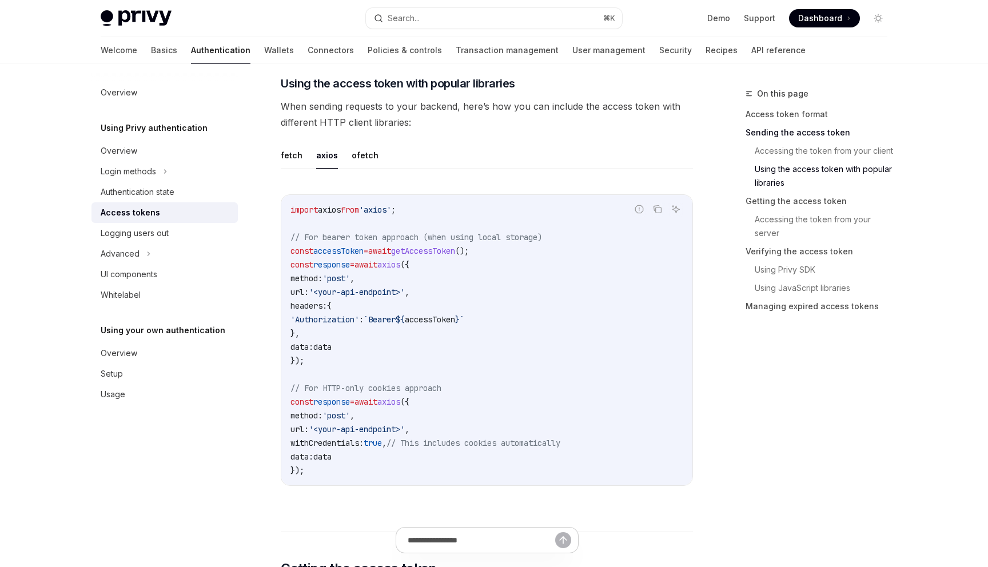
click at [455, 252] on span "getAccessToken" at bounding box center [423, 251] width 64 height 10
copy span "getAccessToken"
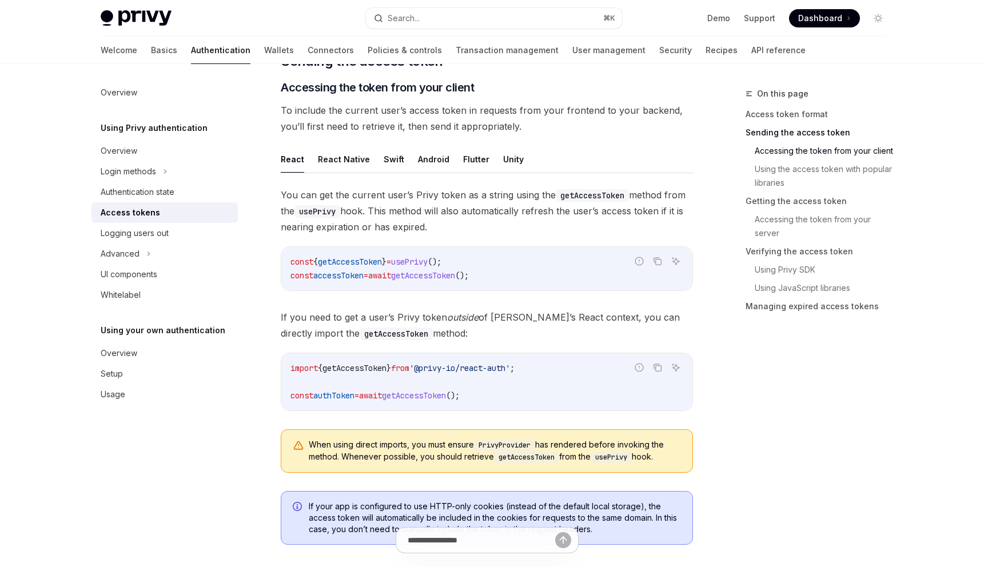
scroll to position [857, 0]
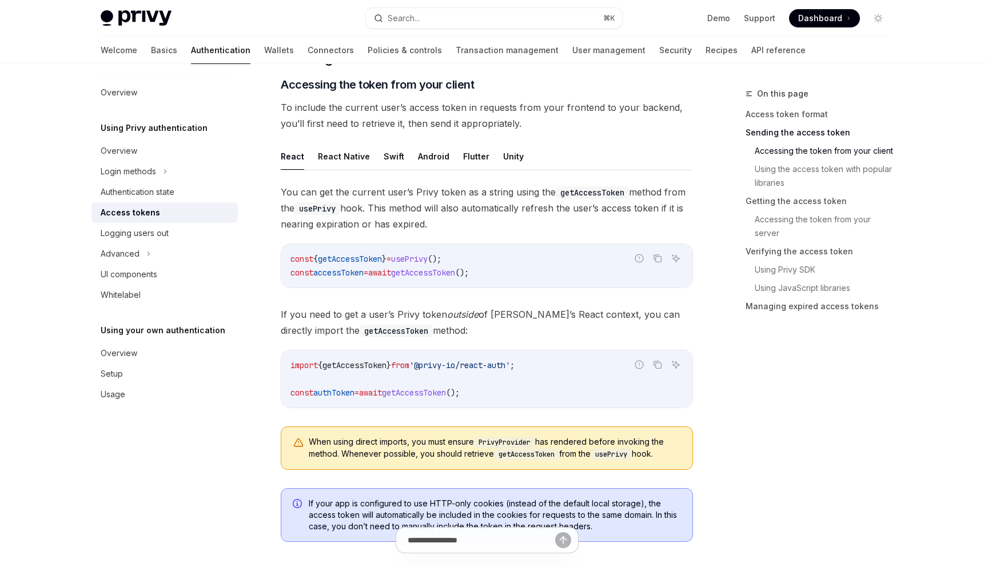
click at [446, 395] on span "getAccessToken" at bounding box center [414, 393] width 64 height 10
copy span "getAccessToken"
click at [452, 27] on button "Search... ⌘ K" at bounding box center [494, 18] width 256 height 21
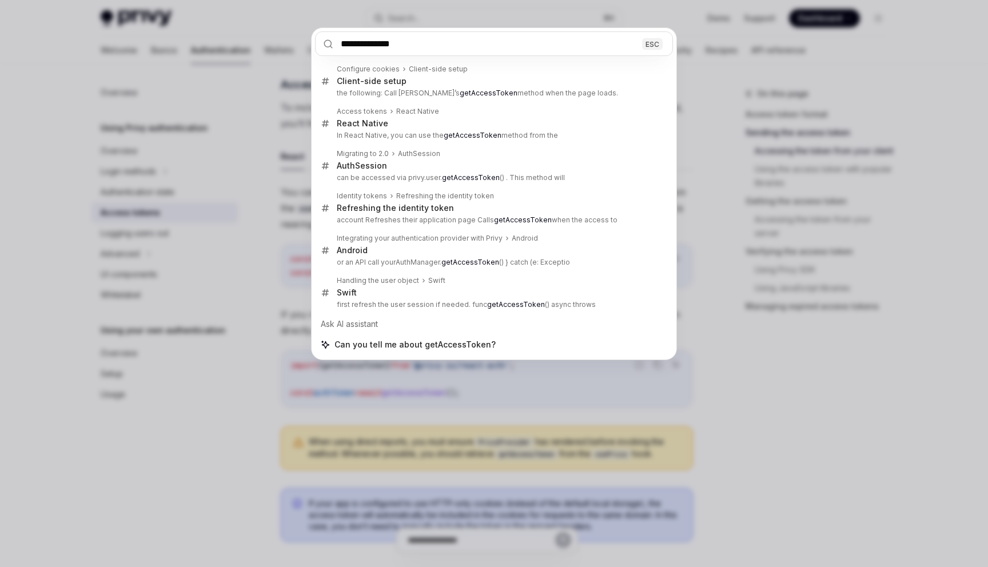
type input "**********"
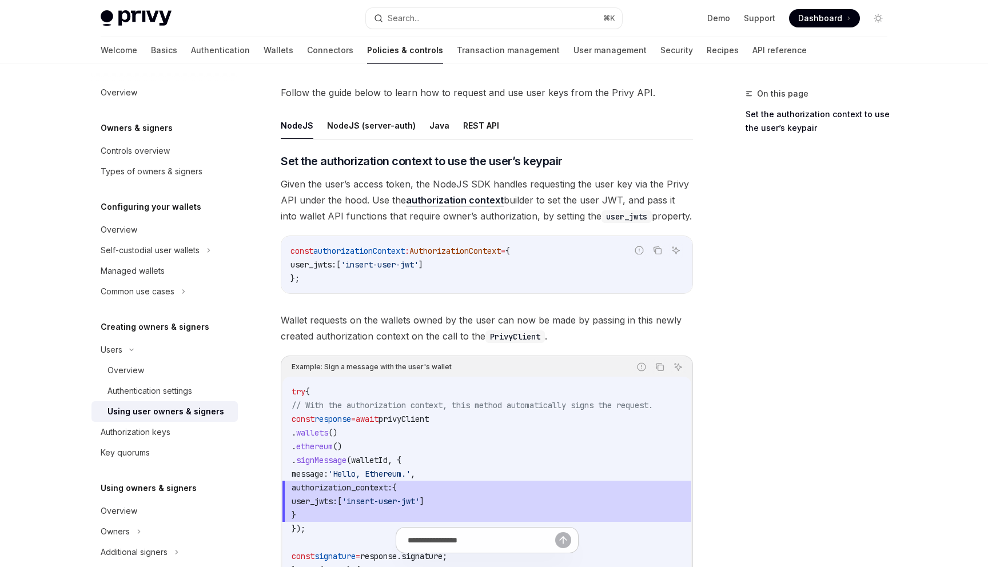
scroll to position [352, 0]
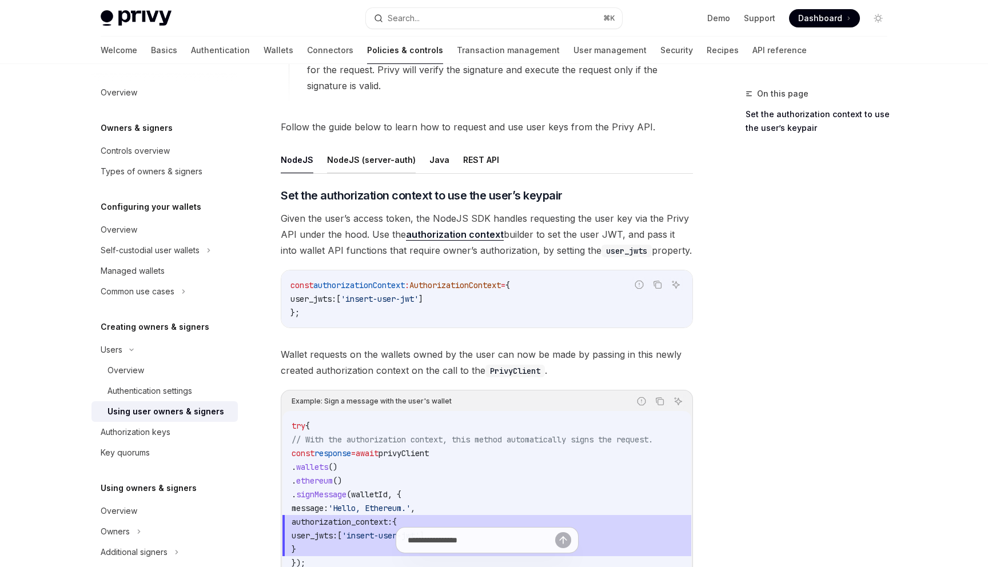
click at [384, 162] on button "NodeJS (server-auth)" at bounding box center [371, 159] width 89 height 27
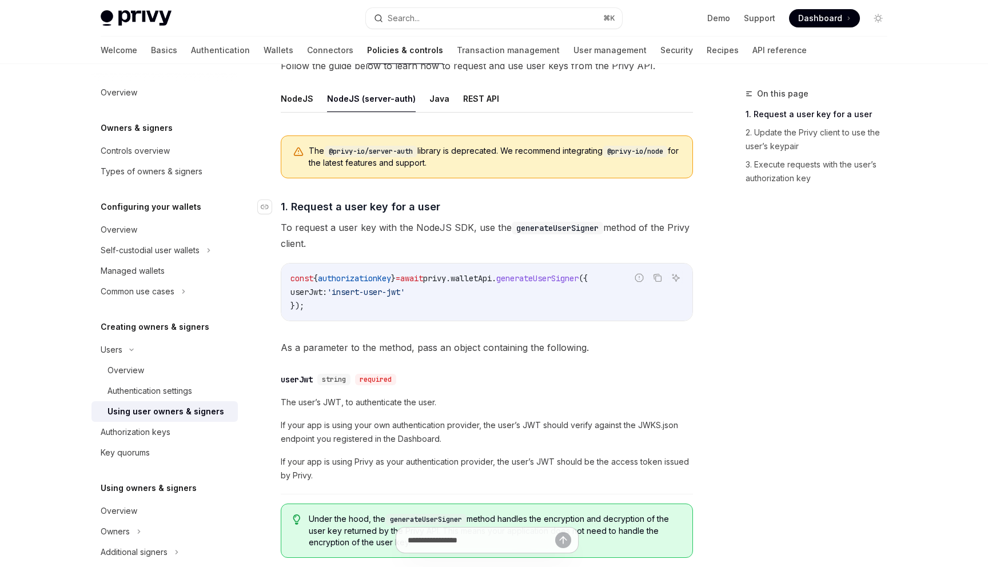
scroll to position [356, 0]
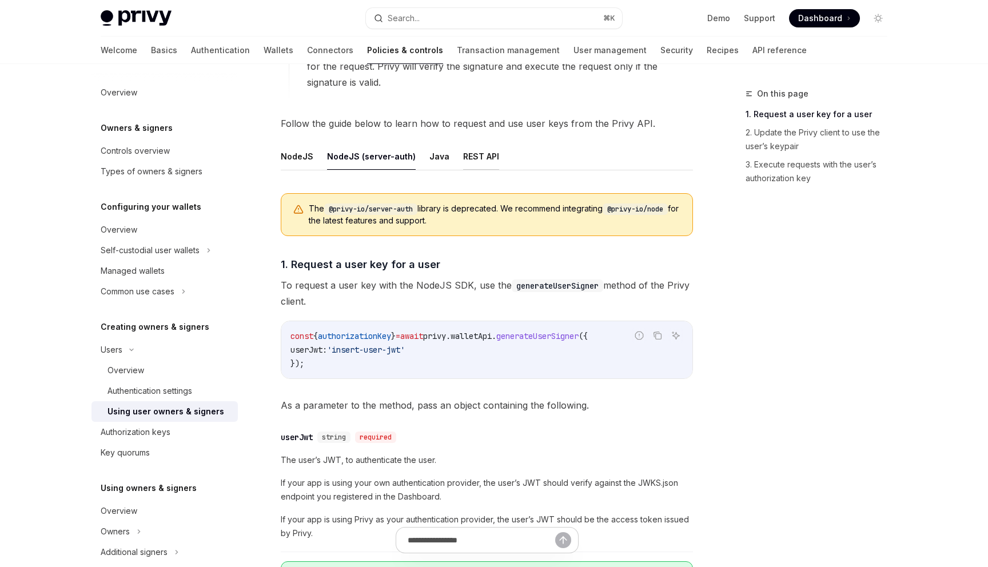
click at [463, 156] on button "REST API" at bounding box center [481, 156] width 36 height 27
type textarea "*"
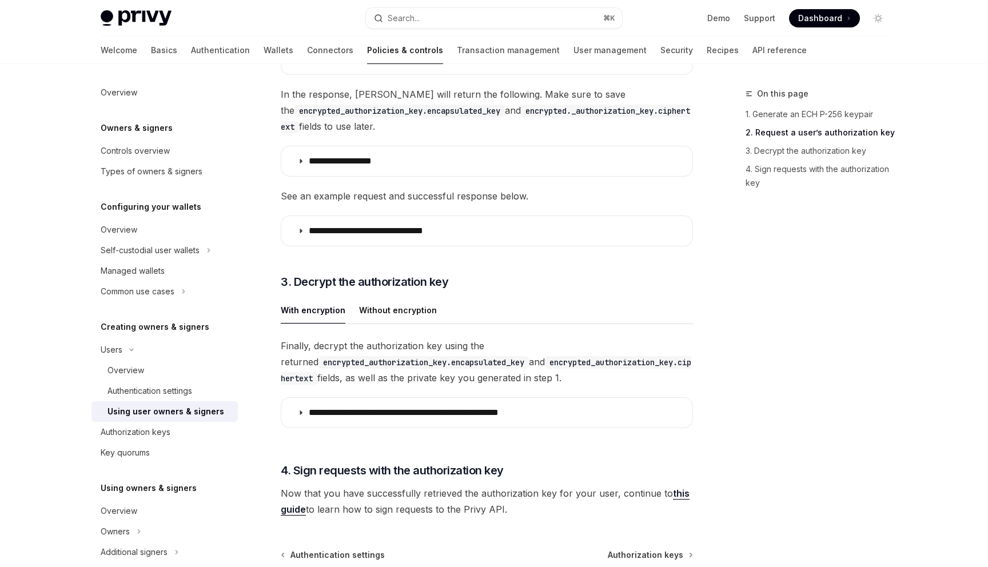
scroll to position [1318, 0]
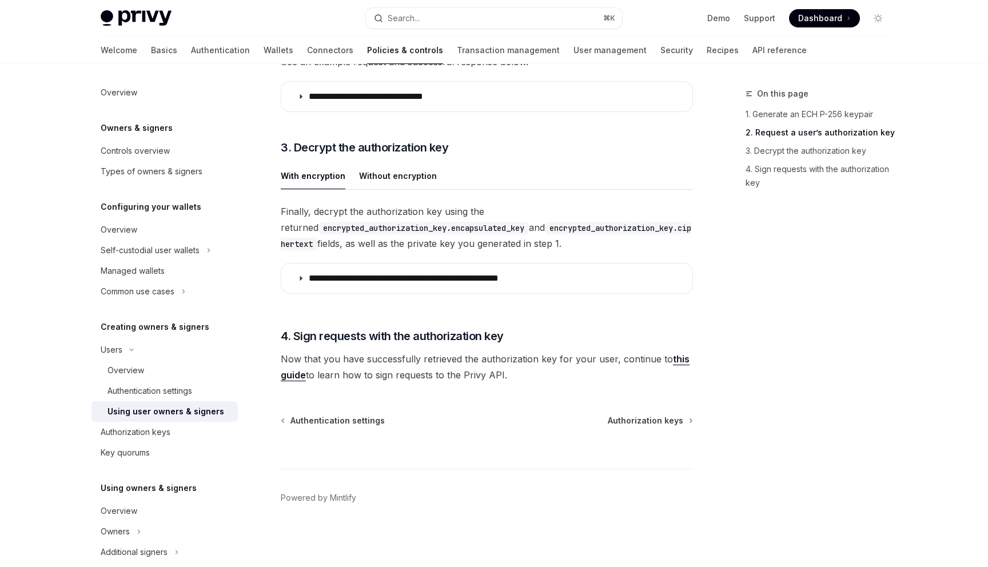
click at [191, 325] on h5 "Creating owners & signers" at bounding box center [155, 327] width 109 height 14
